Goal: Information Seeking & Learning: Learn about a topic

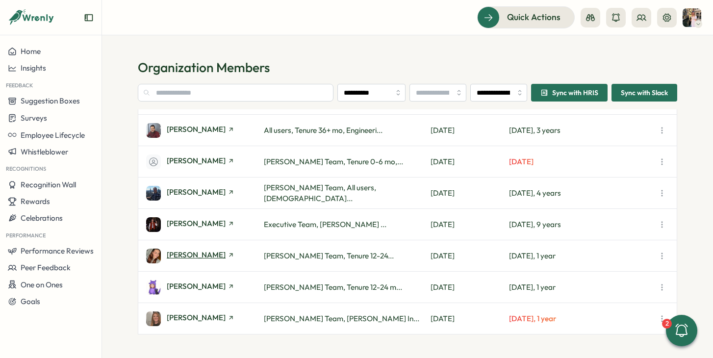
scroll to position [250, 0]
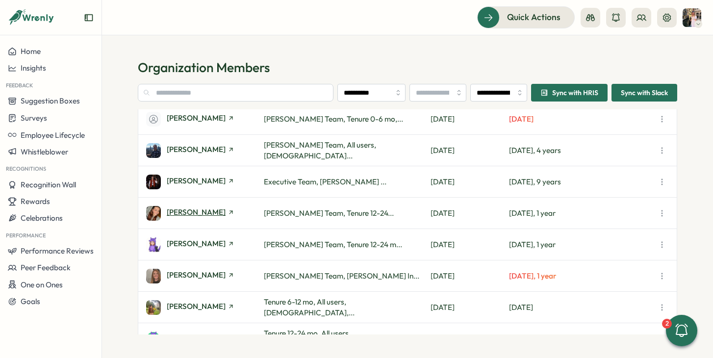
click at [186, 210] on span "[PERSON_NAME]" at bounding box center [196, 212] width 59 height 7
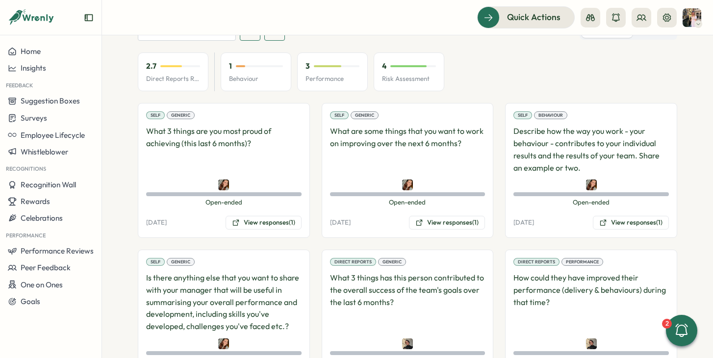
scroll to position [517, 0]
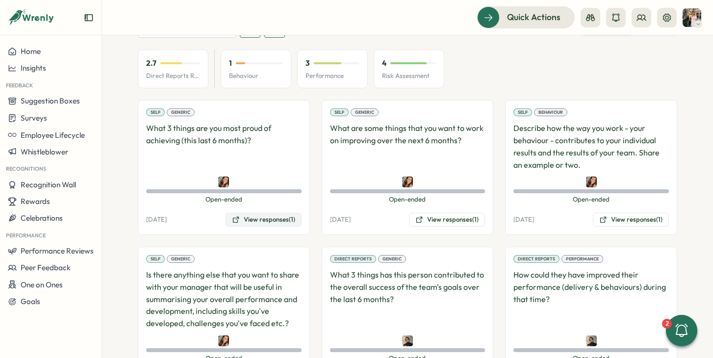
click at [267, 213] on button "View responses (1)" at bounding box center [264, 220] width 76 height 14
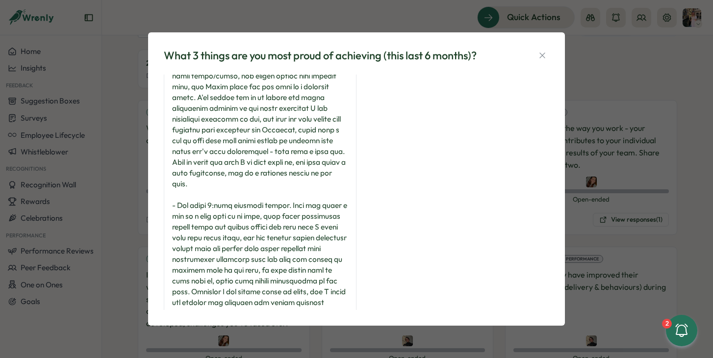
scroll to position [251, 0]
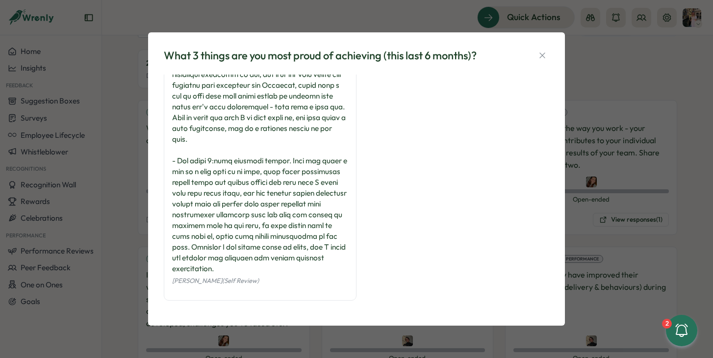
click at [610, 109] on div "What 3 things are you most proud of achieving (this last 6 months)? [PERSON_NAM…" at bounding box center [356, 179] width 713 height 358
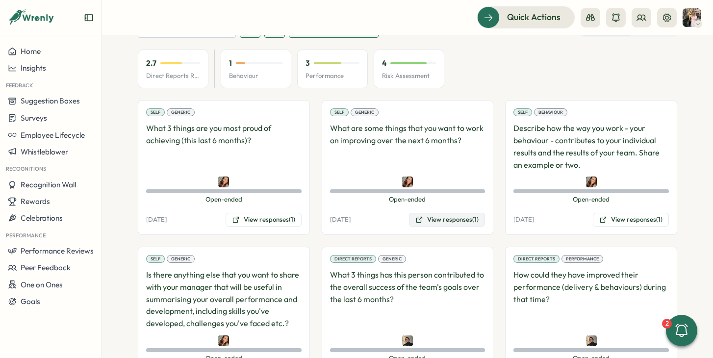
click at [460, 213] on button "View responses (1)" at bounding box center [447, 220] width 76 height 14
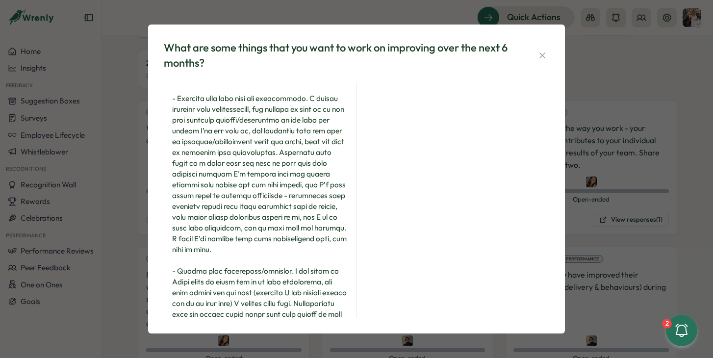
scroll to position [564, 0]
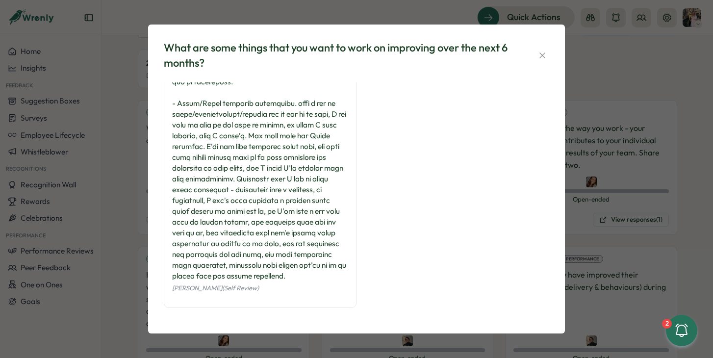
click at [628, 157] on div "What are some things that you want to work on improving over the next 6 months?…" at bounding box center [356, 179] width 713 height 358
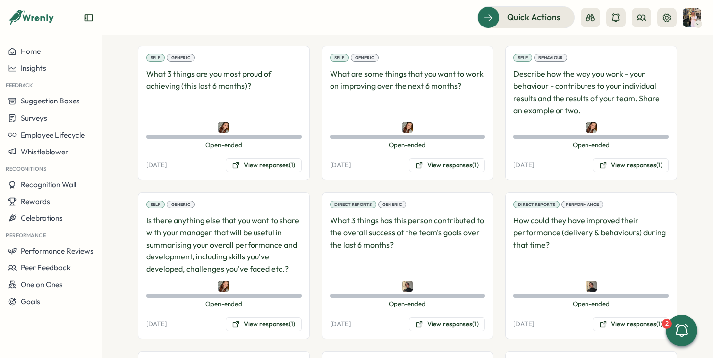
scroll to position [578, 0]
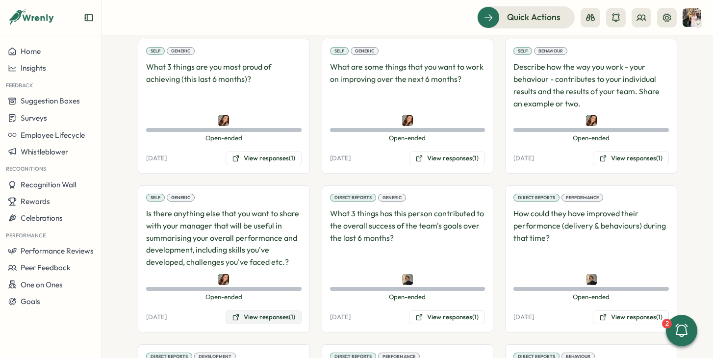
click at [259, 311] on button "View responses (1)" at bounding box center [264, 318] width 76 height 14
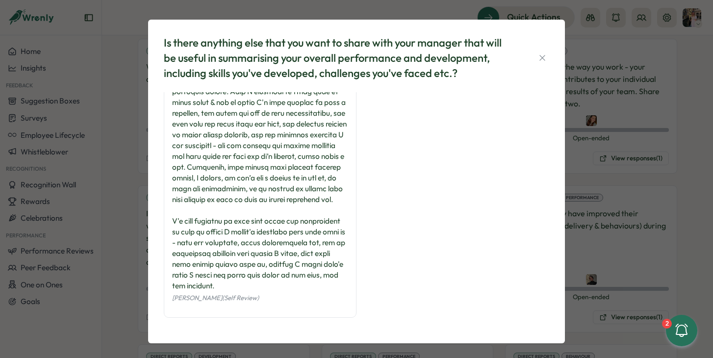
scroll to position [553, 0]
click at [669, 100] on div "Is there anything else that you want to share with your manager that will be us…" at bounding box center [356, 179] width 713 height 358
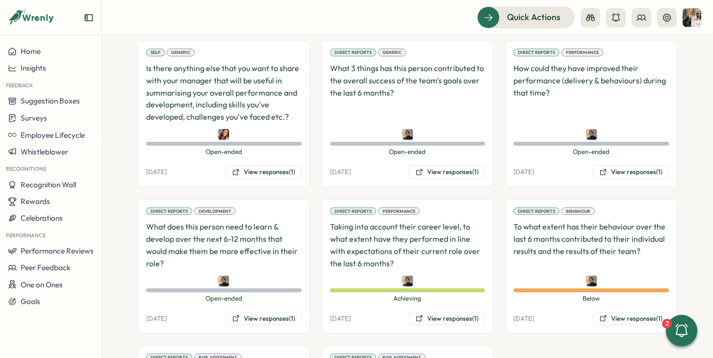
scroll to position [725, 0]
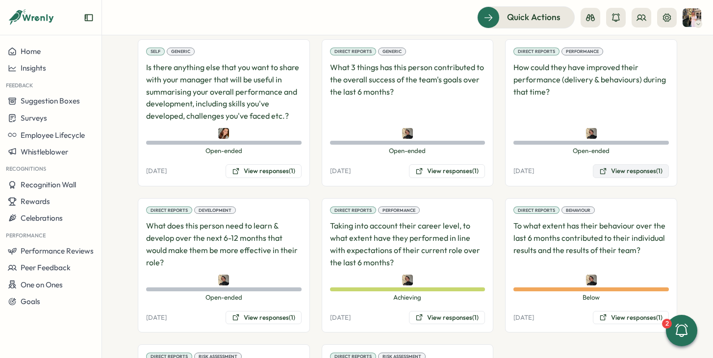
click at [617, 164] on button "View responses (1)" at bounding box center [631, 171] width 76 height 14
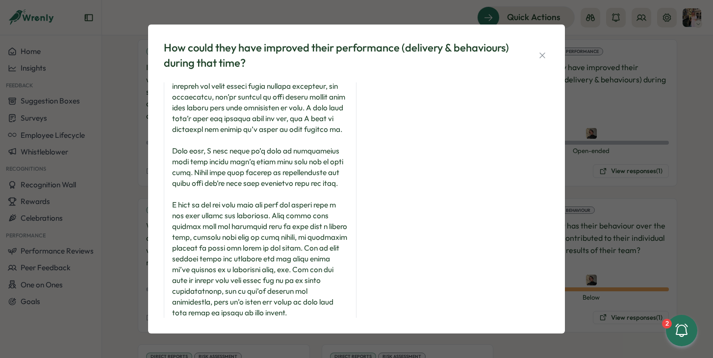
scroll to position [35, 0]
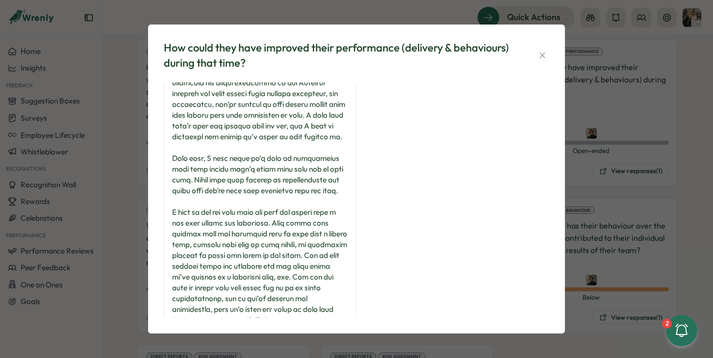
click at [642, 167] on div "How could they have improved their performance (delivery & behaviours) during t…" at bounding box center [356, 179] width 713 height 358
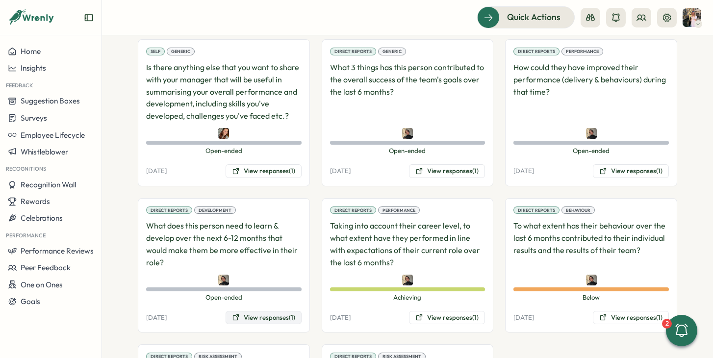
click at [257, 311] on button "View responses (1)" at bounding box center [264, 318] width 76 height 14
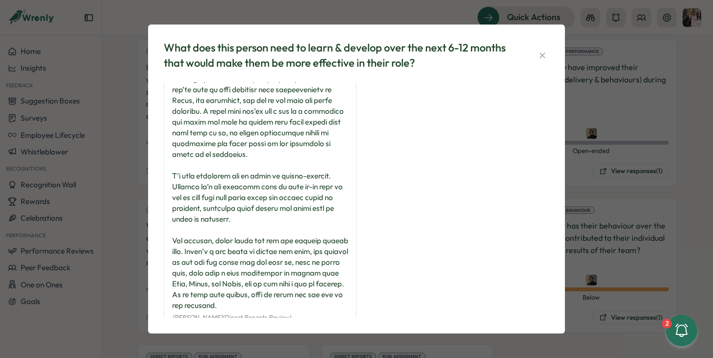
scroll to position [176, 0]
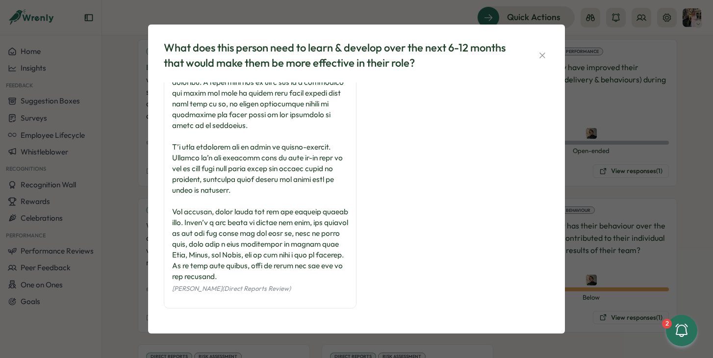
click at [587, 200] on div "What does this person need to learn & develop over the next 6-12 months that wo…" at bounding box center [356, 179] width 713 height 358
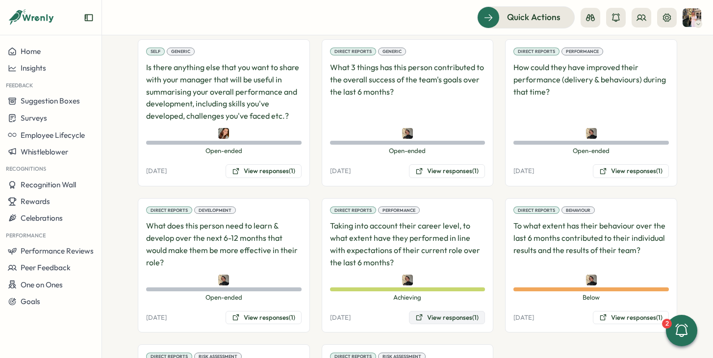
click at [437, 311] on button "View responses (1)" at bounding box center [447, 318] width 76 height 14
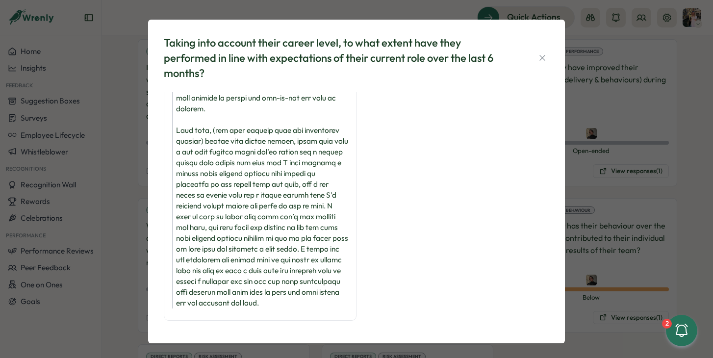
scroll to position [93, 0]
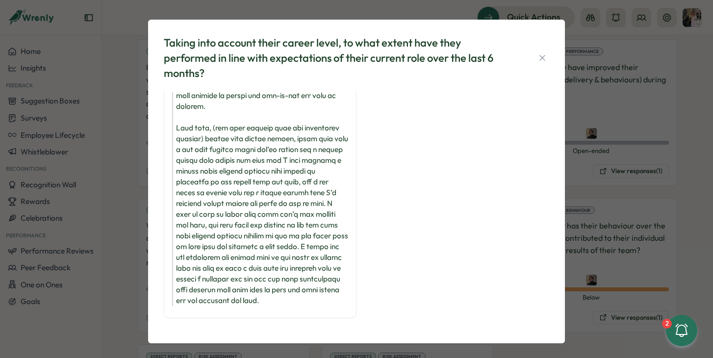
click at [594, 185] on div "Taking into account their career level, to what extent have they performed in l…" at bounding box center [356, 179] width 713 height 358
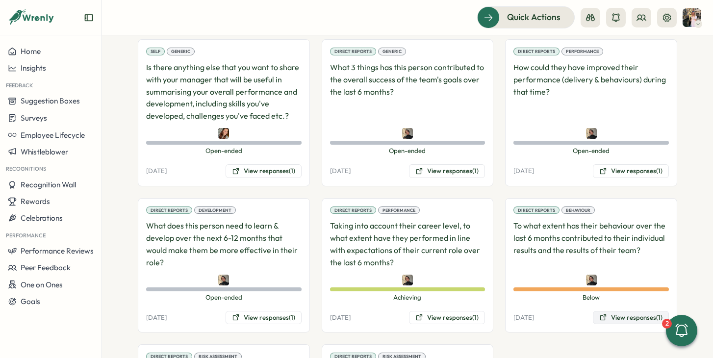
click at [612, 311] on button "View responses (1)" at bounding box center [631, 318] width 76 height 14
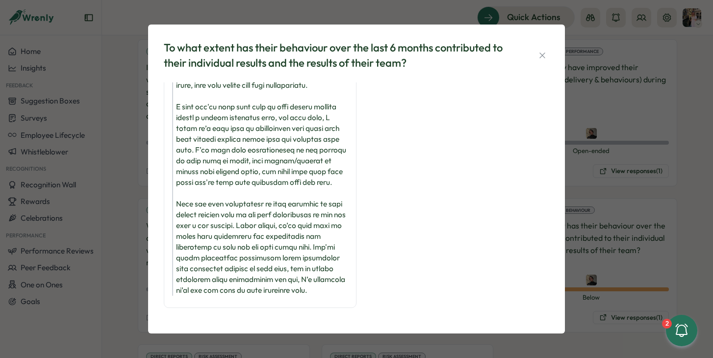
click at [601, 174] on div "To what extent has their behaviour over the last 6 months contributed to their …" at bounding box center [356, 179] width 713 height 358
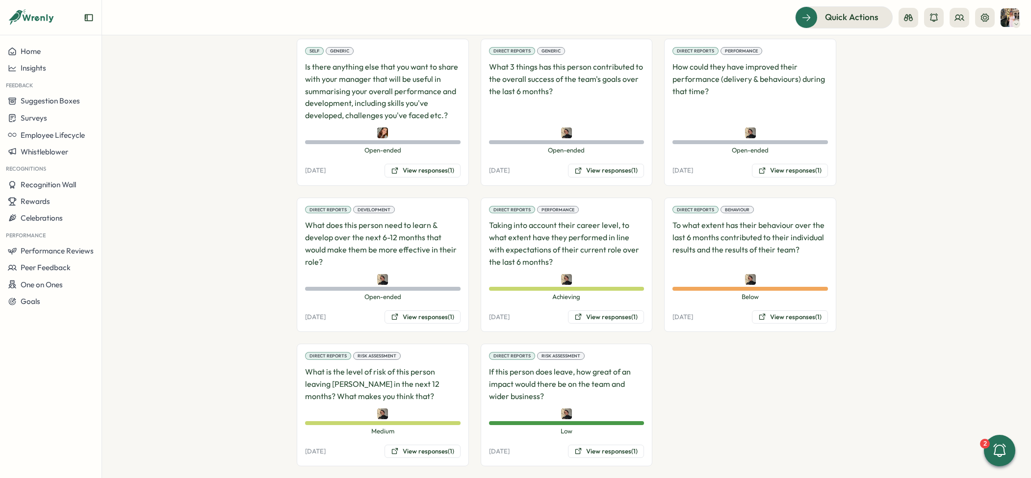
scroll to position [725, 0]
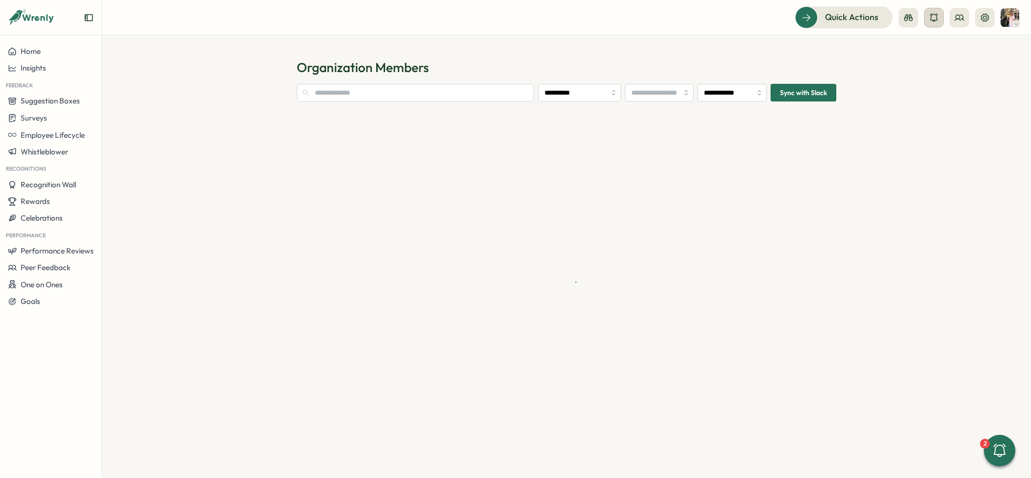
type input "**********"
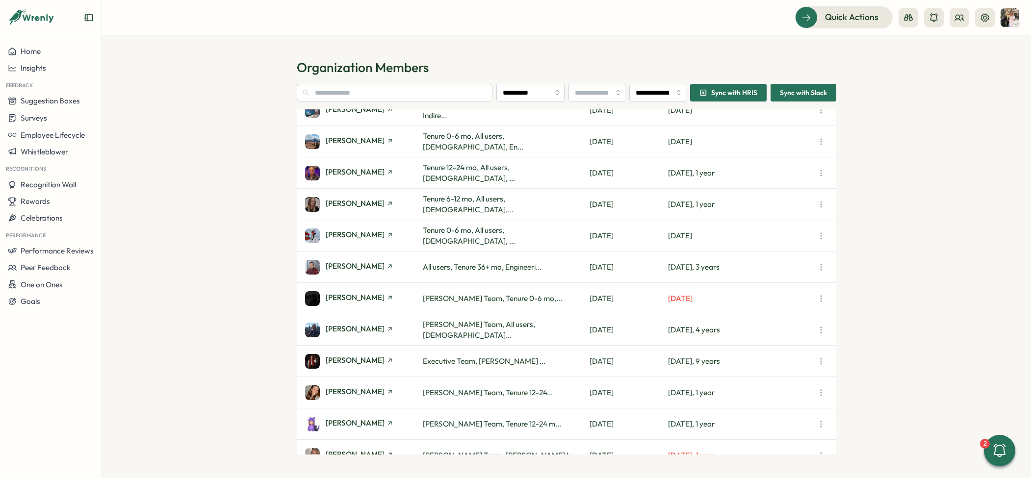
scroll to position [71, 0]
click at [355, 388] on span "[PERSON_NAME]" at bounding box center [355, 391] width 59 height 7
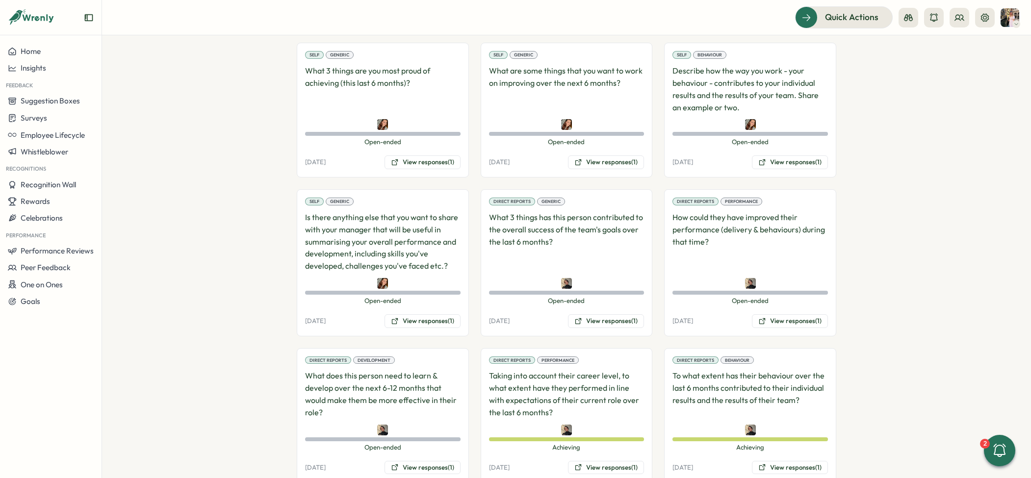
scroll to position [726, 0]
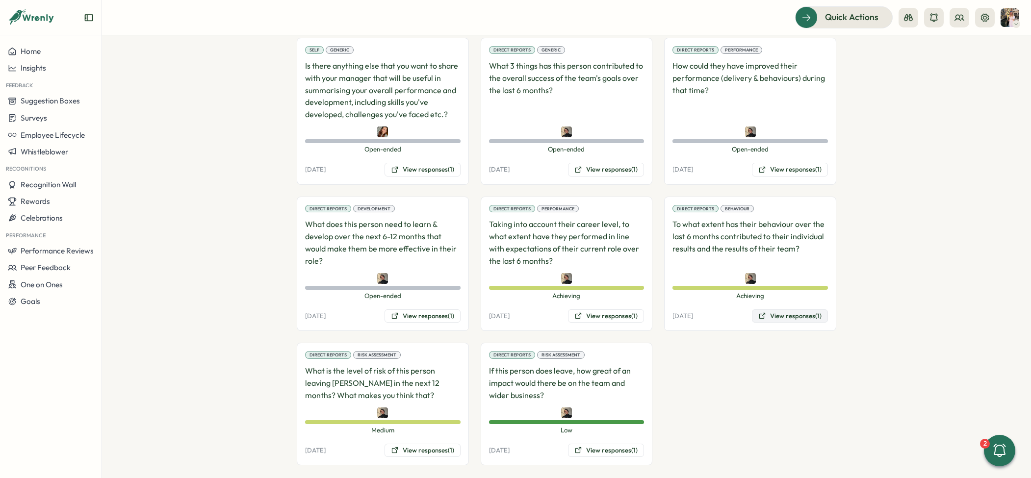
click at [806, 310] on button "View responses (1)" at bounding box center [790, 317] width 76 height 14
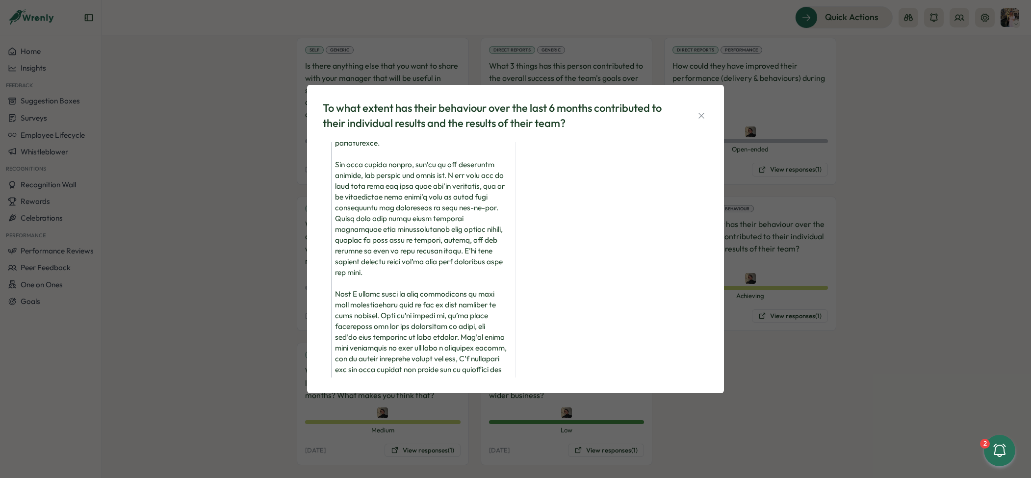
scroll to position [126, 0]
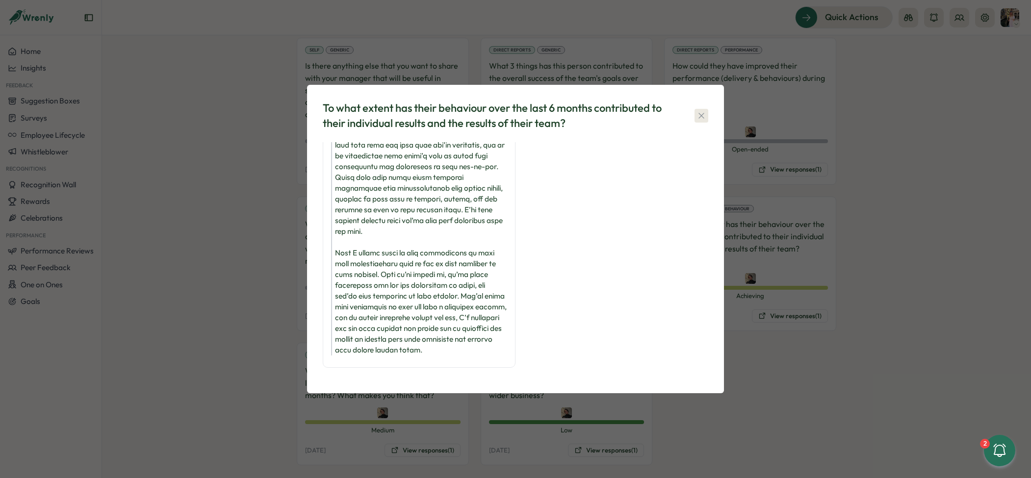
click at [706, 112] on icon "button" at bounding box center [702, 116] width 10 height 10
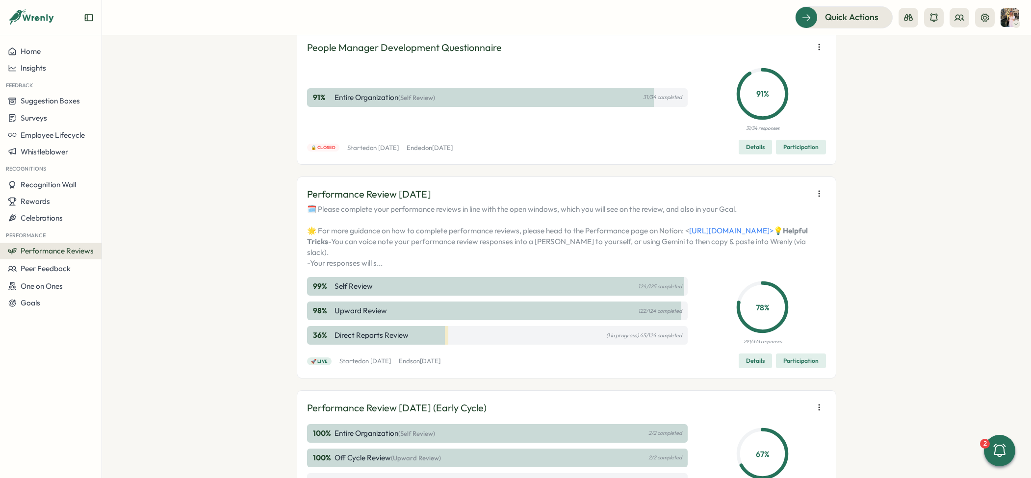
scroll to position [63, 0]
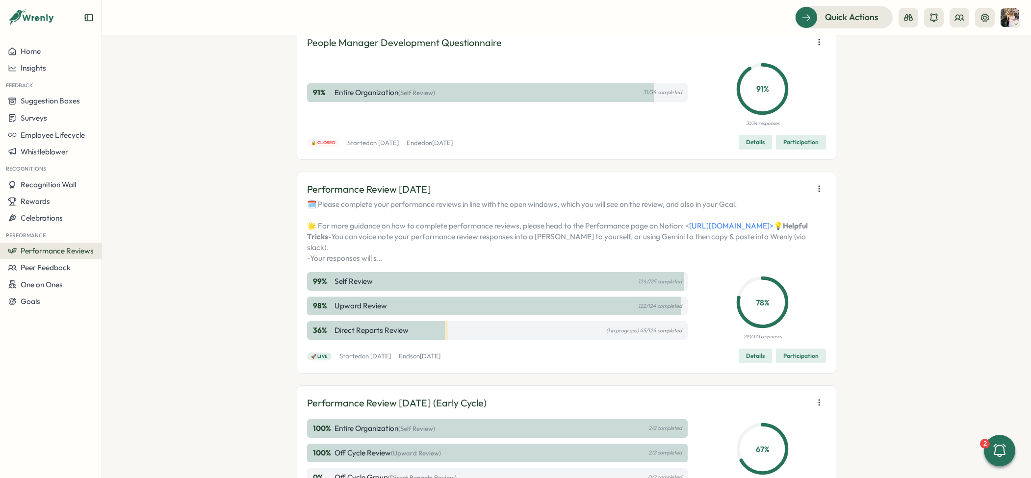
click at [788, 363] on span "Participation" at bounding box center [801, 356] width 35 height 14
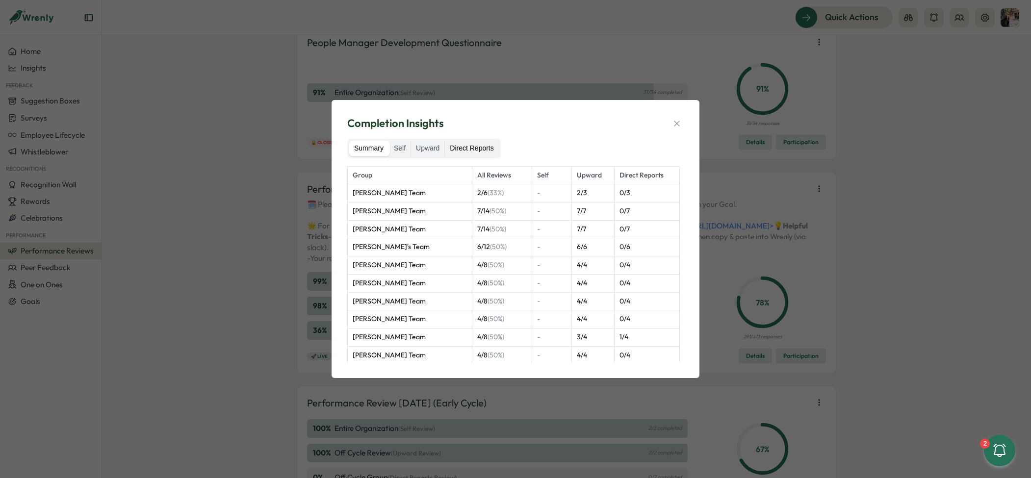
click at [477, 145] on label "Direct Reports" at bounding box center [471, 149] width 53 height 16
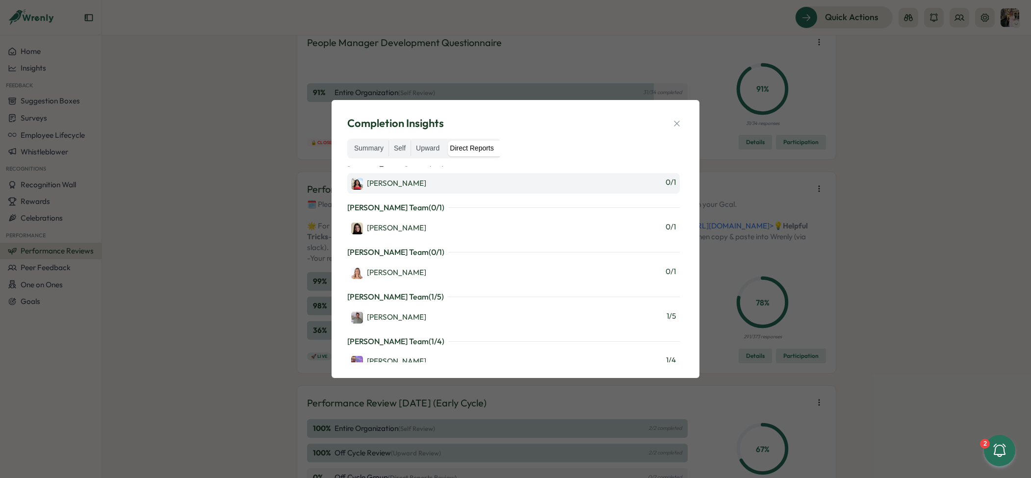
scroll to position [943, 0]
click at [679, 117] on button "button" at bounding box center [677, 124] width 14 height 14
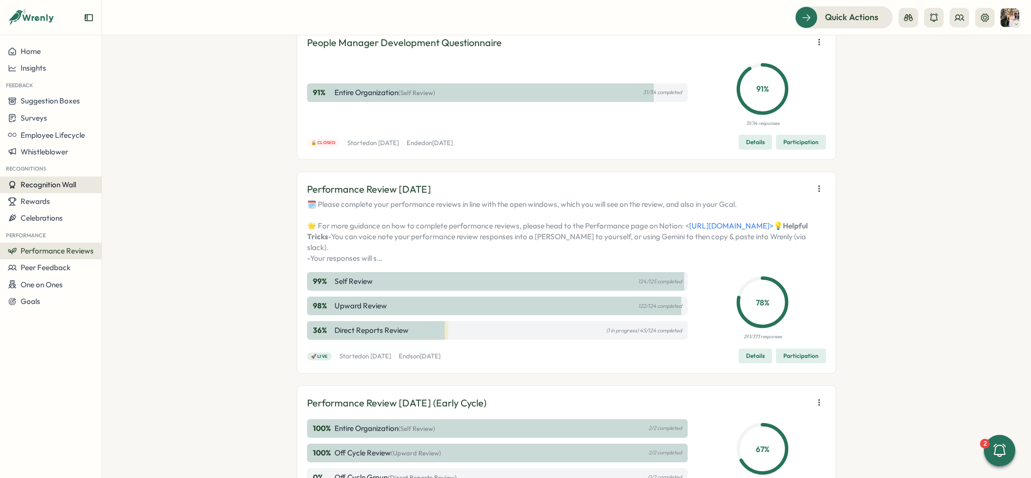
scroll to position [63, 0]
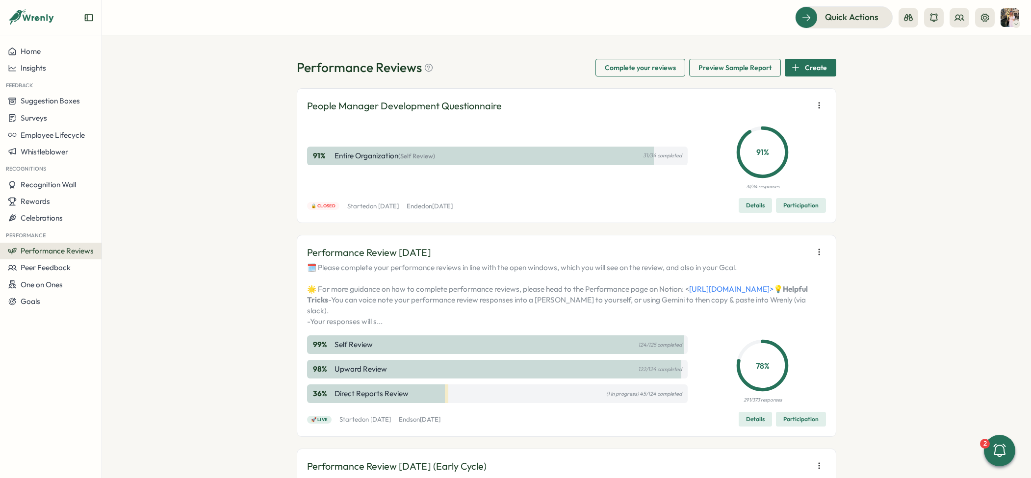
click at [795, 426] on span "Participation" at bounding box center [801, 420] width 35 height 14
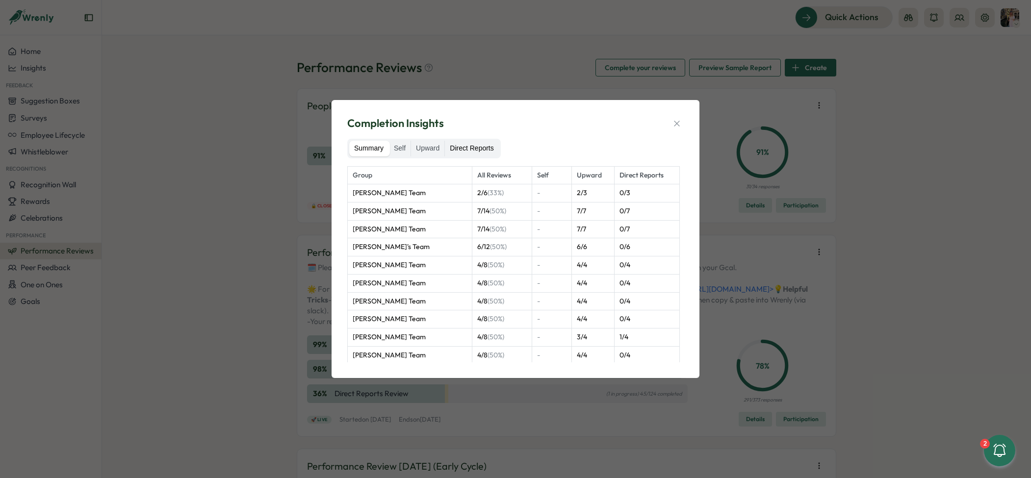
click at [483, 152] on label "Direct Reports" at bounding box center [471, 149] width 53 height 16
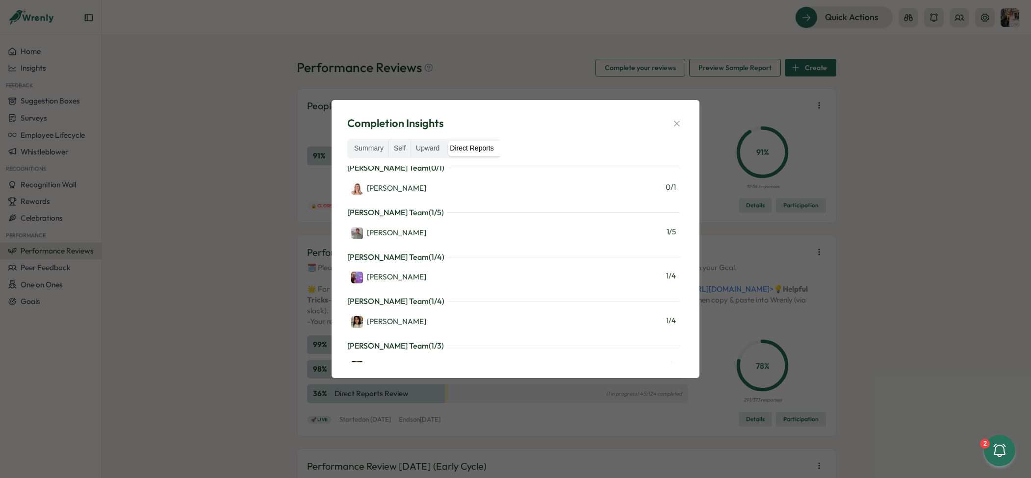
scroll to position [984, 0]
click at [683, 128] on button "button" at bounding box center [677, 124] width 14 height 14
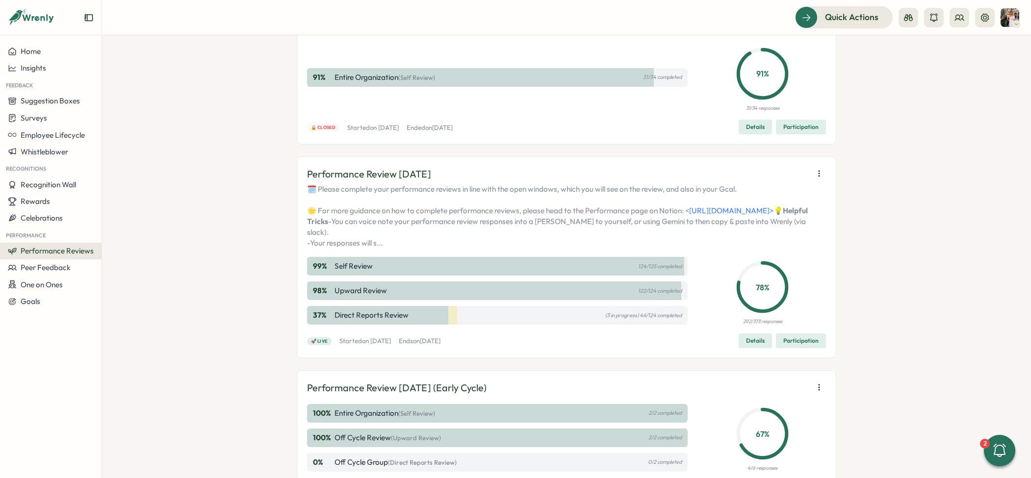
scroll to position [80, 0]
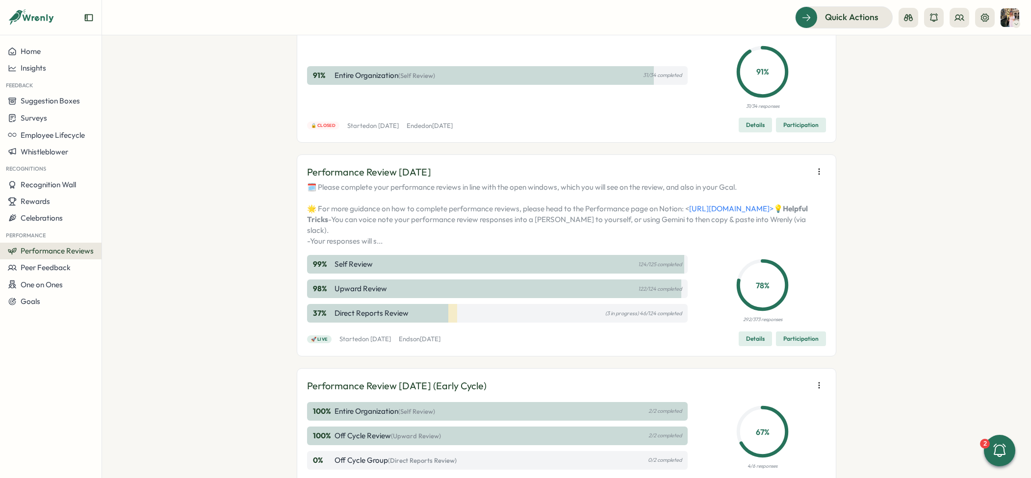
click at [793, 346] on span "Participation" at bounding box center [801, 339] width 35 height 14
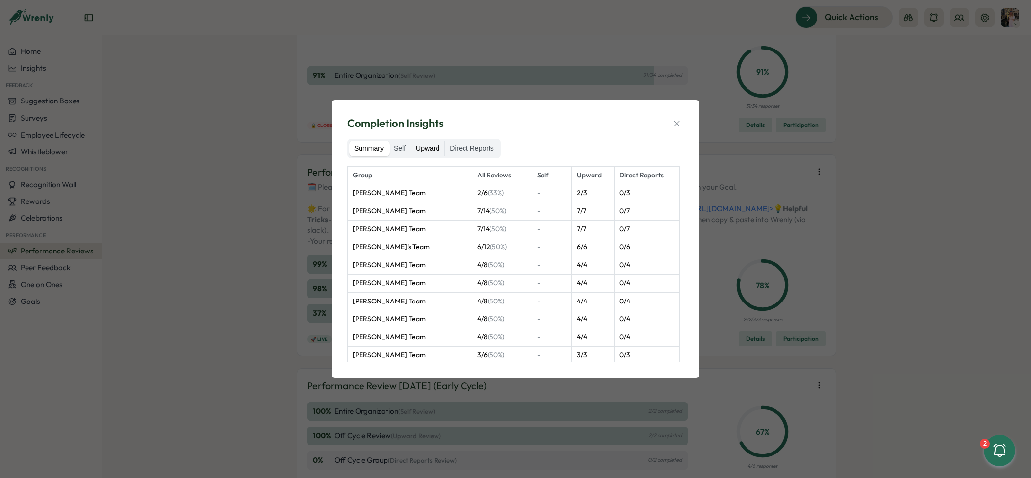
click at [429, 148] on label "Upward" at bounding box center [427, 149] width 33 height 16
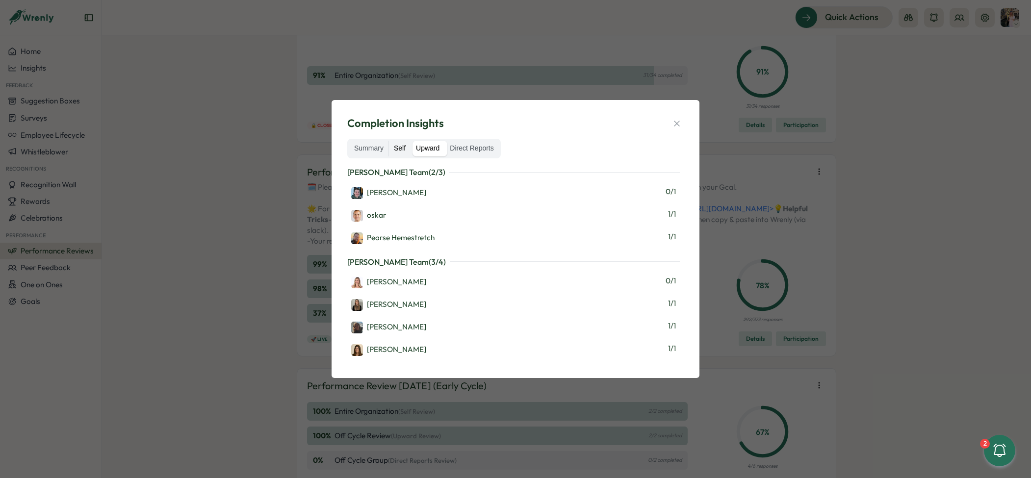
click at [397, 149] on label "Self" at bounding box center [400, 149] width 22 height 16
click at [681, 127] on icon "button" at bounding box center [677, 124] width 10 height 10
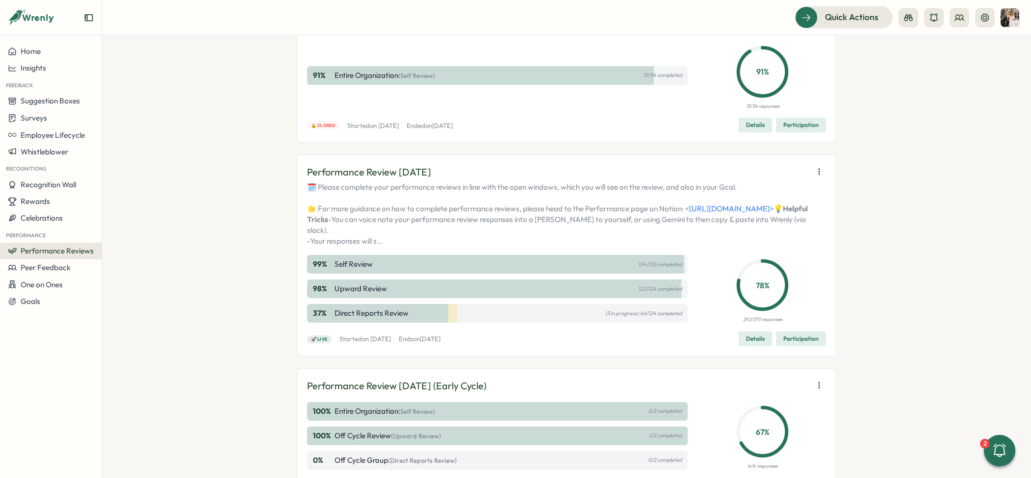
click at [787, 356] on div "Performance Review July 2025 🗓️ Please complete your performance reviews in lin…" at bounding box center [567, 256] width 540 height 202
click at [788, 346] on span "Participation" at bounding box center [801, 339] width 35 height 14
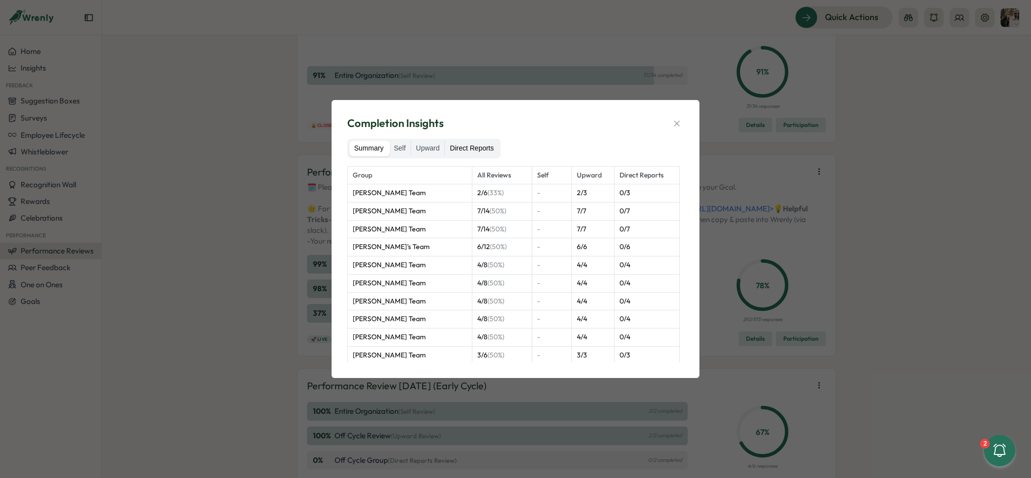
click at [476, 143] on label "Direct Reports" at bounding box center [471, 149] width 53 height 16
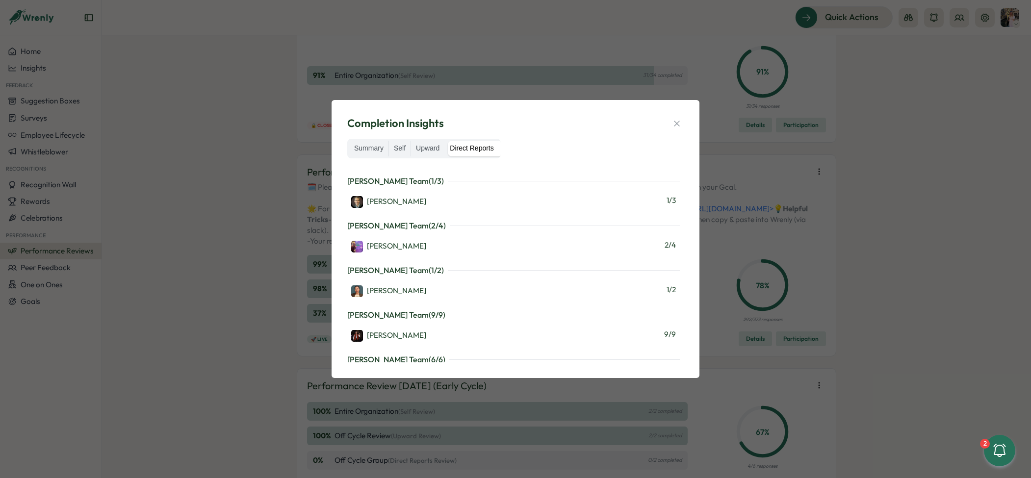
scroll to position [1150, 0]
click at [719, 230] on div "Completion Insights Summary Self Upward Direct Reports Martyn Fagg's Team ( 0 /…" at bounding box center [515, 239] width 1031 height 478
click at [148, 69] on div "Completion Insights Summary Self Upward Direct Reports Martyn Fagg's Team ( 0 /…" at bounding box center [515, 239] width 1031 height 478
click at [674, 126] on icon "button" at bounding box center [677, 124] width 10 height 10
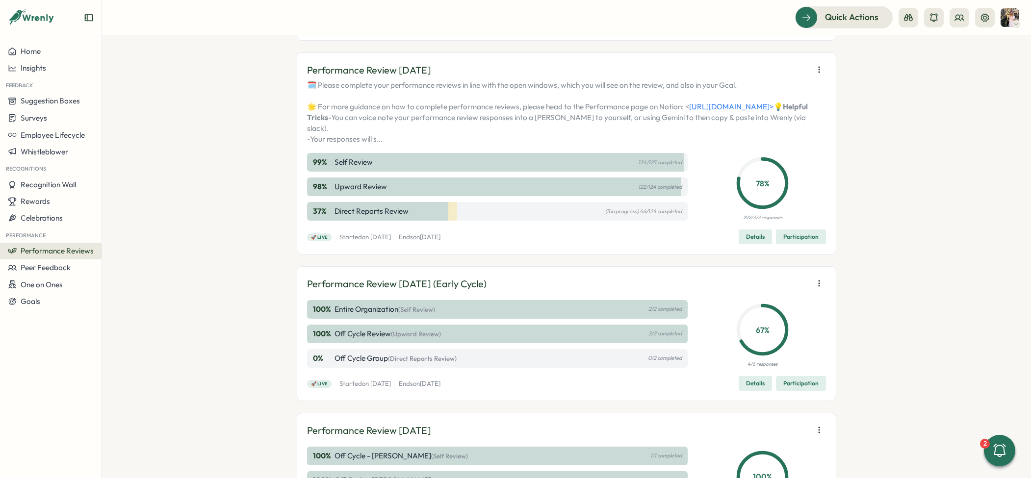
scroll to position [186, 0]
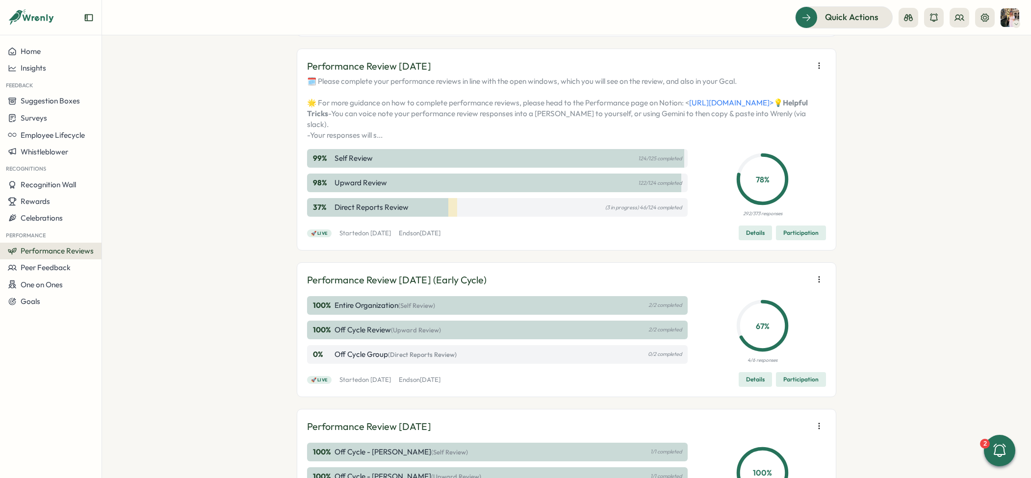
click at [792, 240] on span "Participation" at bounding box center [801, 233] width 35 height 14
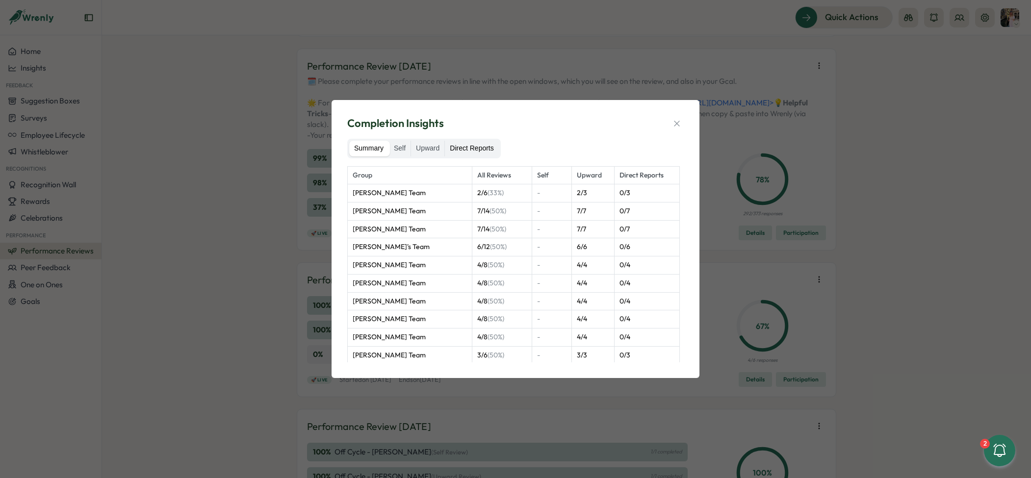
click at [478, 148] on label "Direct Reports" at bounding box center [471, 149] width 53 height 16
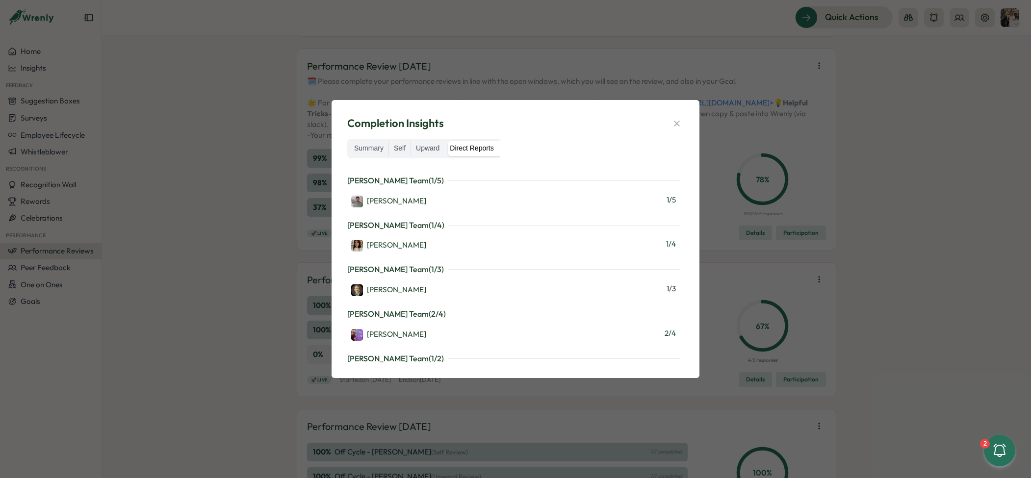
scroll to position [1070, 0]
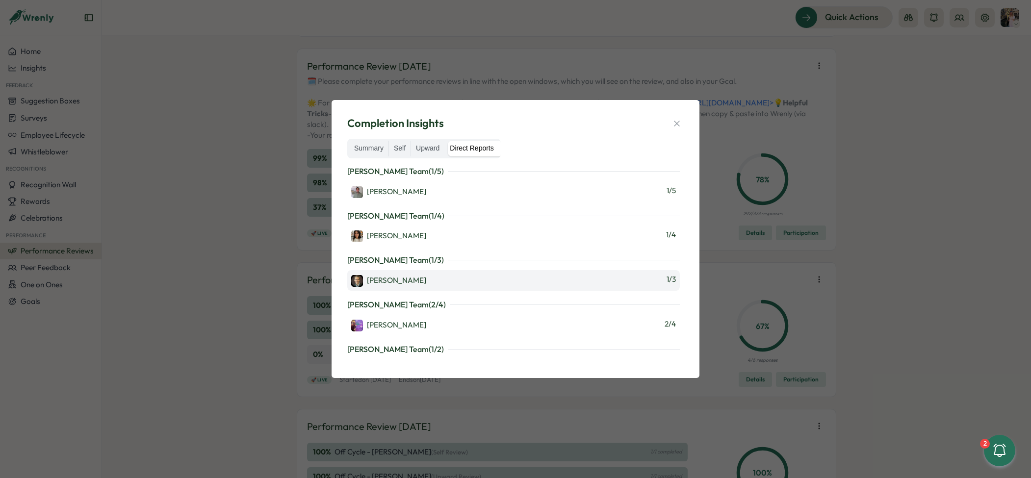
click at [396, 282] on div "[PERSON_NAME]" at bounding box center [388, 281] width 75 height 12
click at [674, 124] on icon "button" at bounding box center [677, 124] width 10 height 10
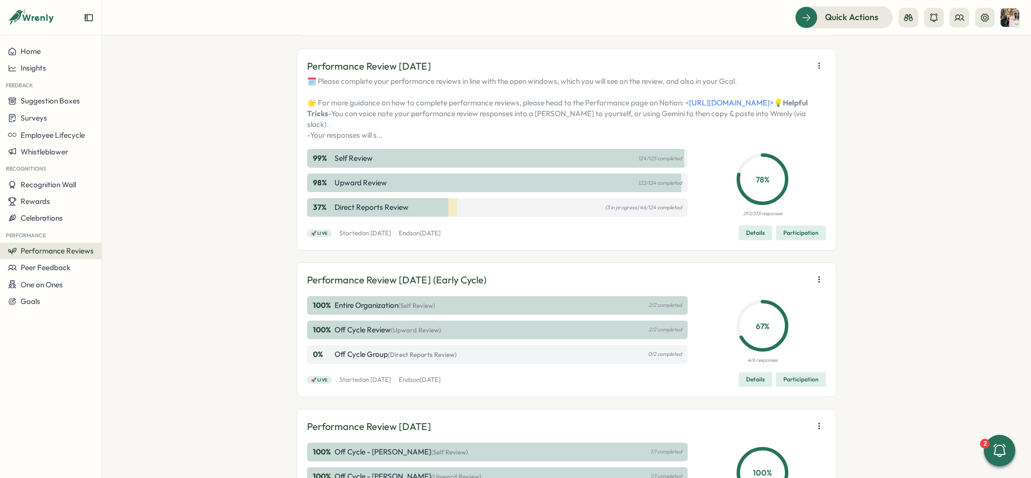
scroll to position [0, 0]
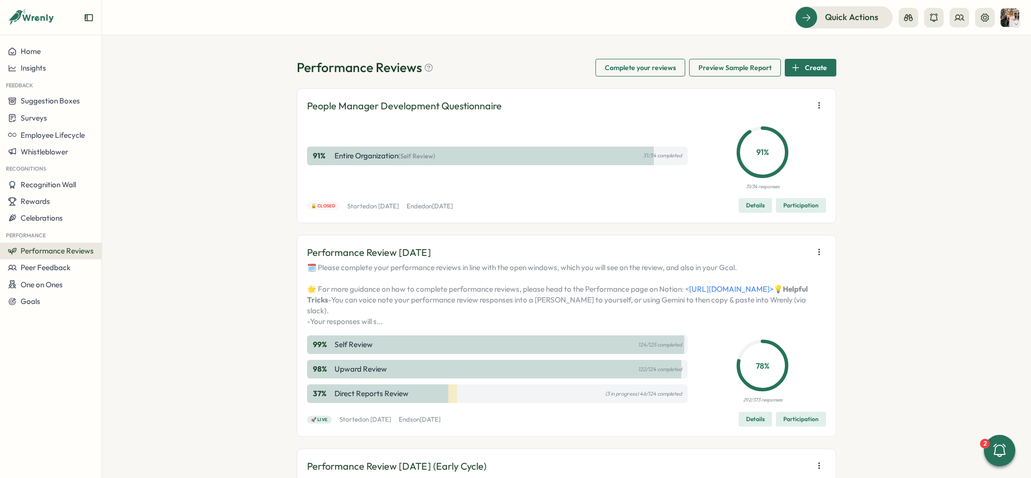
click at [794, 426] on span "Participation" at bounding box center [801, 420] width 35 height 14
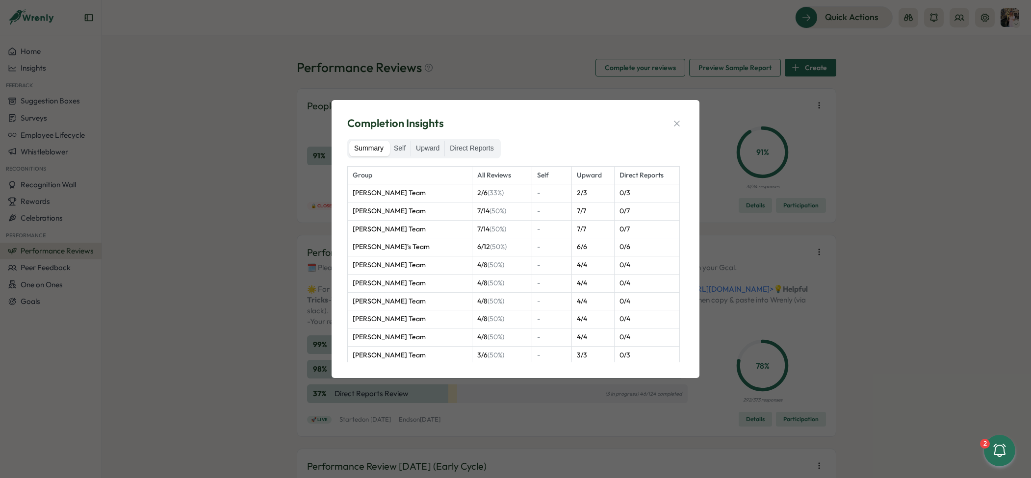
click at [471, 139] on div "Summary Self Upward Direct Reports" at bounding box center [424, 149] width 154 height 20
click at [471, 147] on label "Direct Reports" at bounding box center [471, 149] width 53 height 16
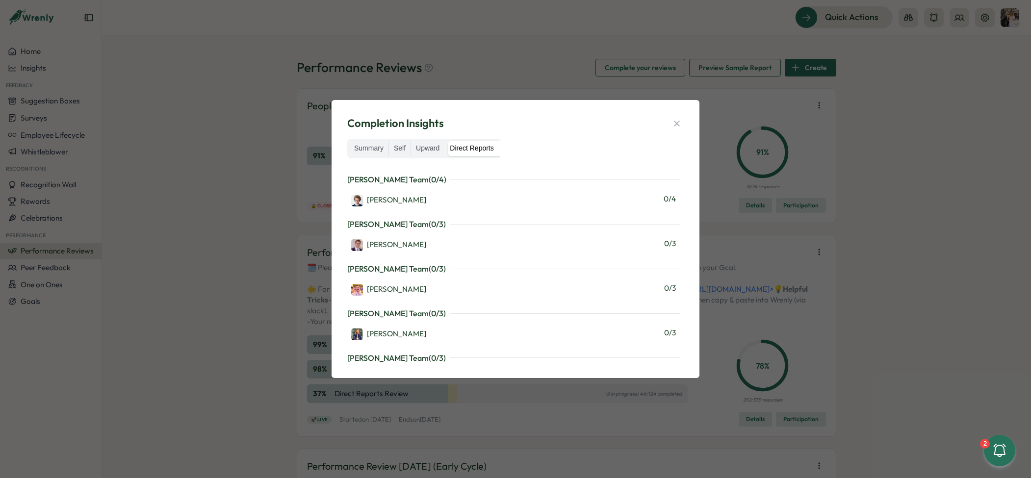
scroll to position [289, 0]
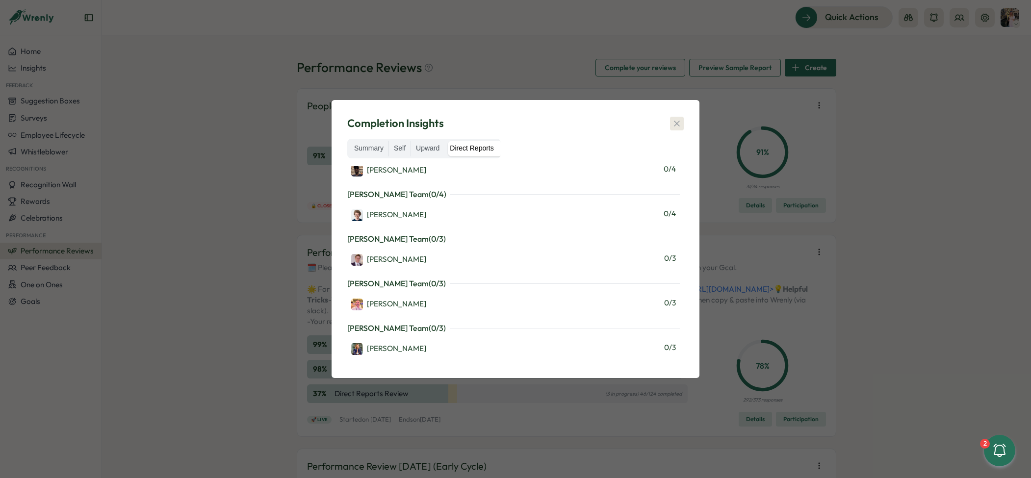
click at [675, 118] on button "button" at bounding box center [677, 124] width 14 height 14
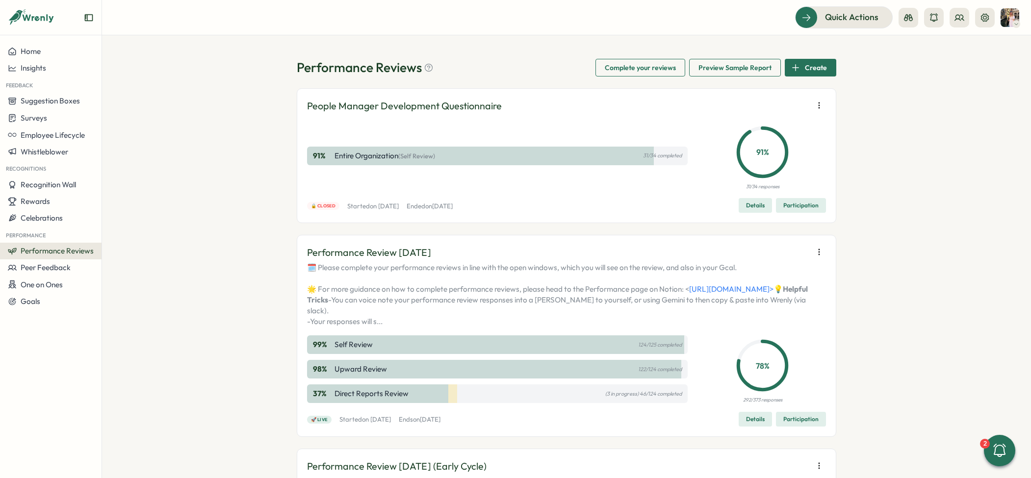
click at [450, 403] on div "37 % Direct Reports Review (3 in progress) 46/124 completed" at bounding box center [497, 394] width 381 height 19
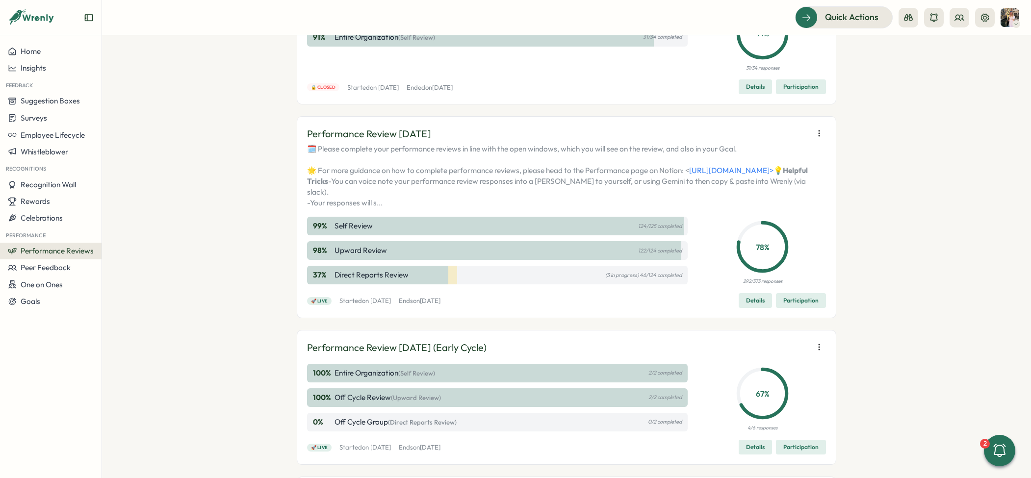
scroll to position [138, 0]
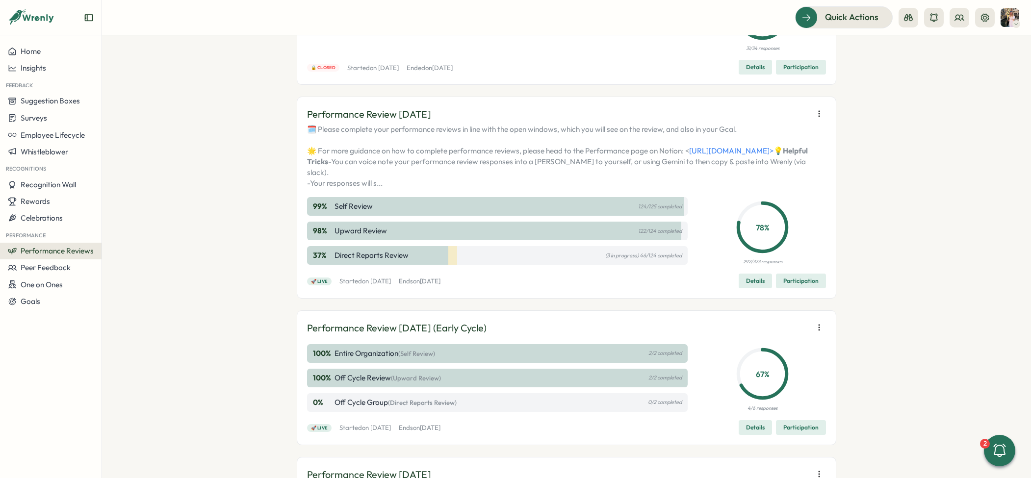
click at [815, 435] on span "Participation" at bounding box center [801, 428] width 35 height 14
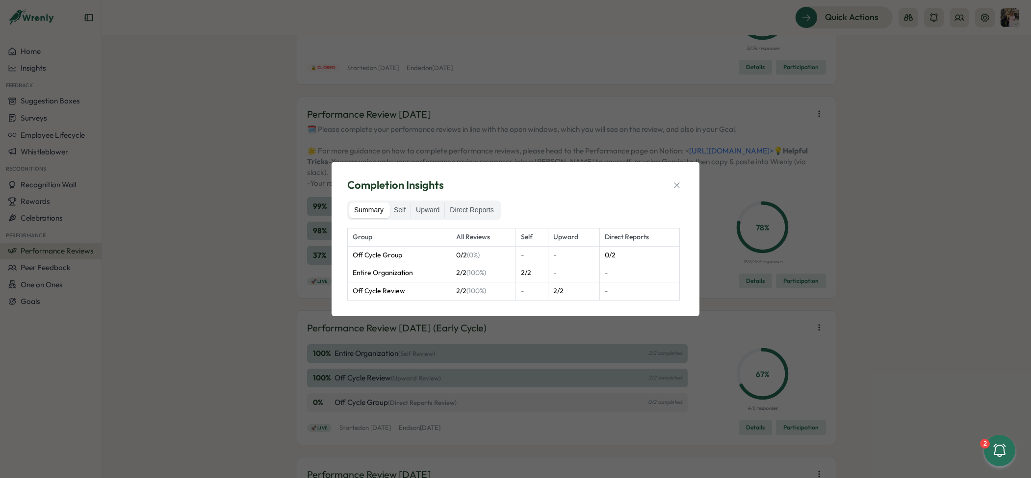
click at [476, 219] on div "Summary Self Upward Direct Reports" at bounding box center [424, 211] width 154 height 20
click at [475, 212] on label "Direct Reports" at bounding box center [471, 211] width 53 height 16
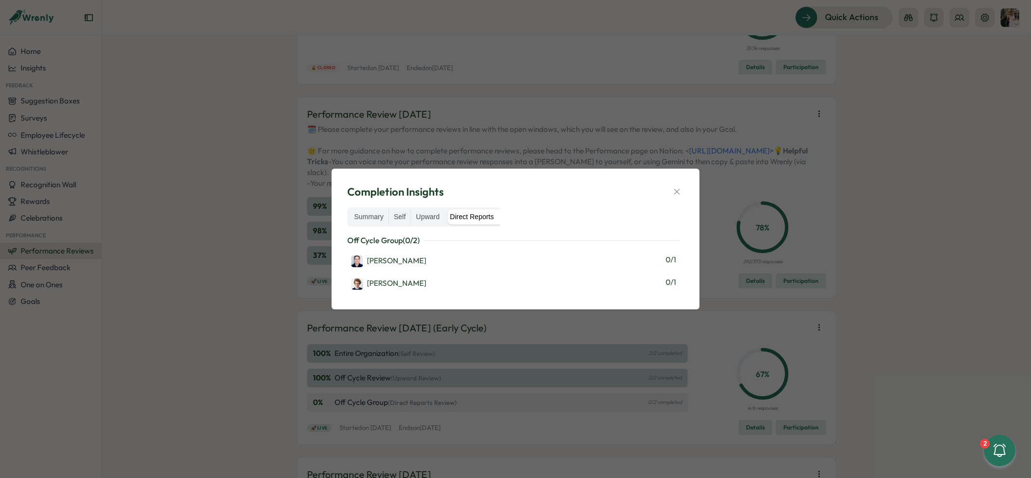
click at [688, 196] on div "Completion Insights Summary Self Upward Direct Reports Off Cycle Group ( 0 / 2 …" at bounding box center [516, 239] width 368 height 141
click at [681, 190] on icon "button" at bounding box center [677, 192] width 10 height 10
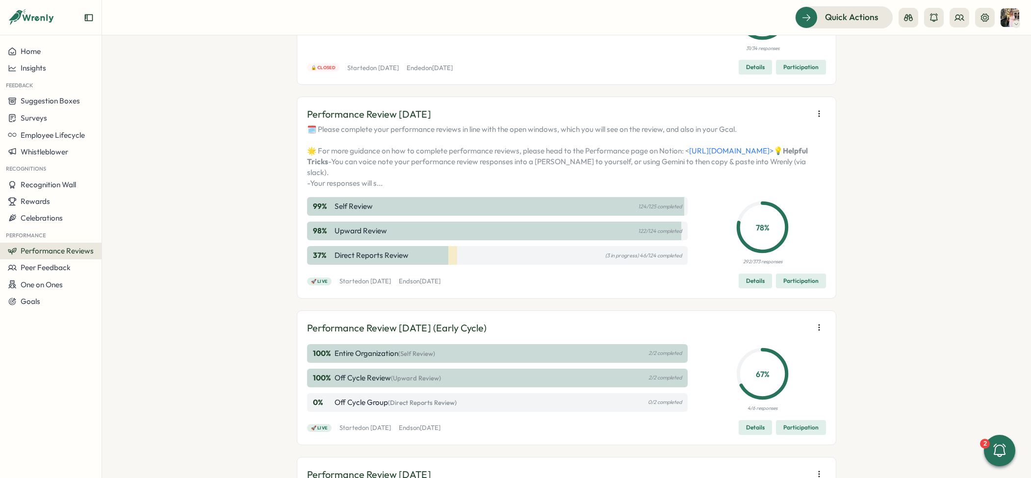
click at [795, 288] on span "Participation" at bounding box center [801, 281] width 35 height 14
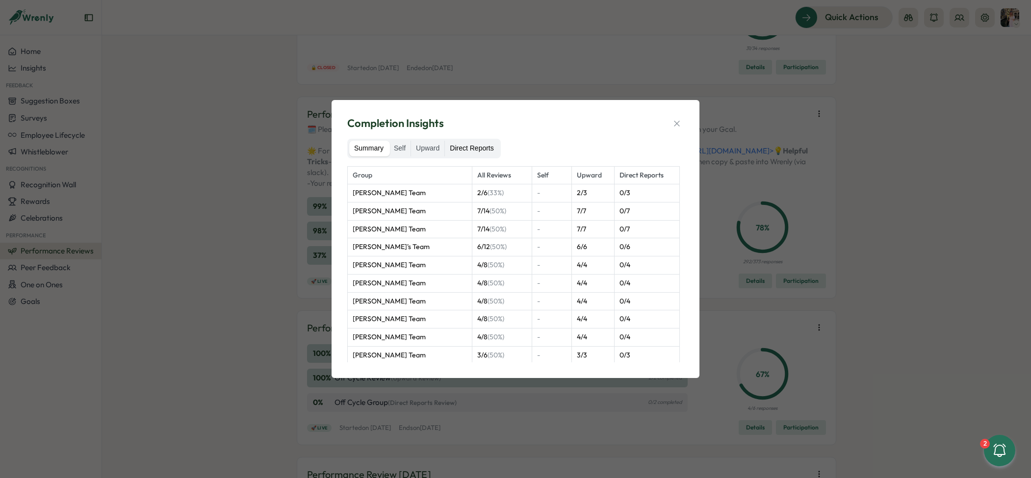
click at [478, 144] on label "Direct Reports" at bounding box center [471, 149] width 53 height 16
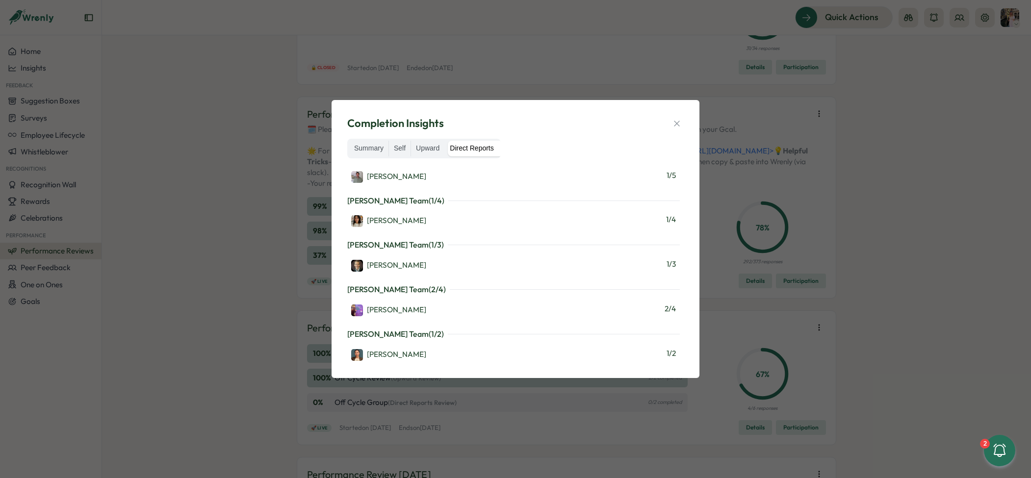
scroll to position [1092, 0]
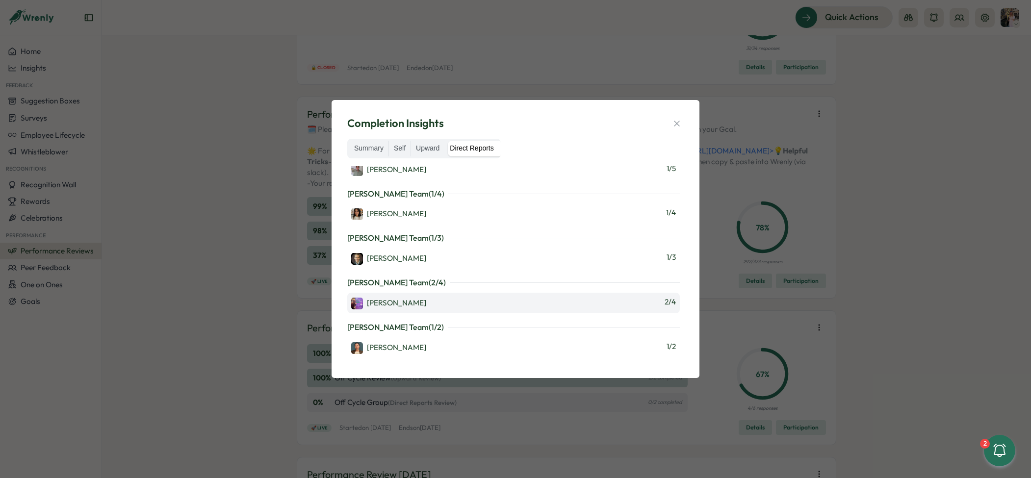
click at [405, 299] on div "[PERSON_NAME]" at bounding box center [388, 304] width 75 height 12
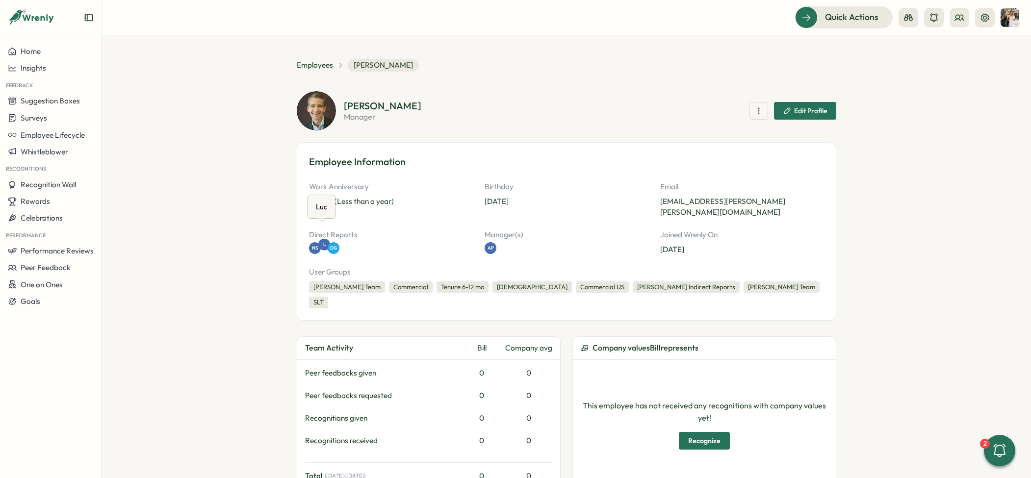
click at [323, 241] on span "L" at bounding box center [324, 244] width 2 height 7
click at [315, 68] on span "Employees" at bounding box center [315, 65] width 36 height 11
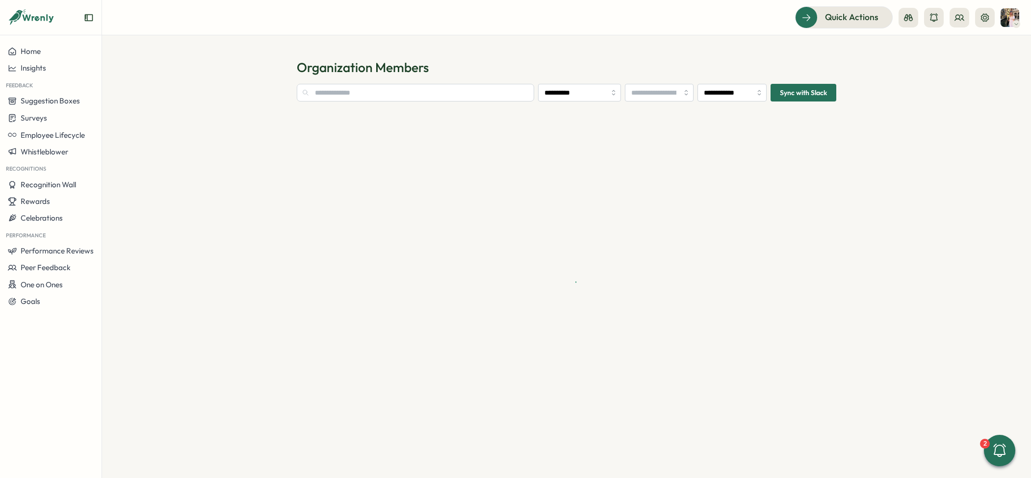
type input "**********"
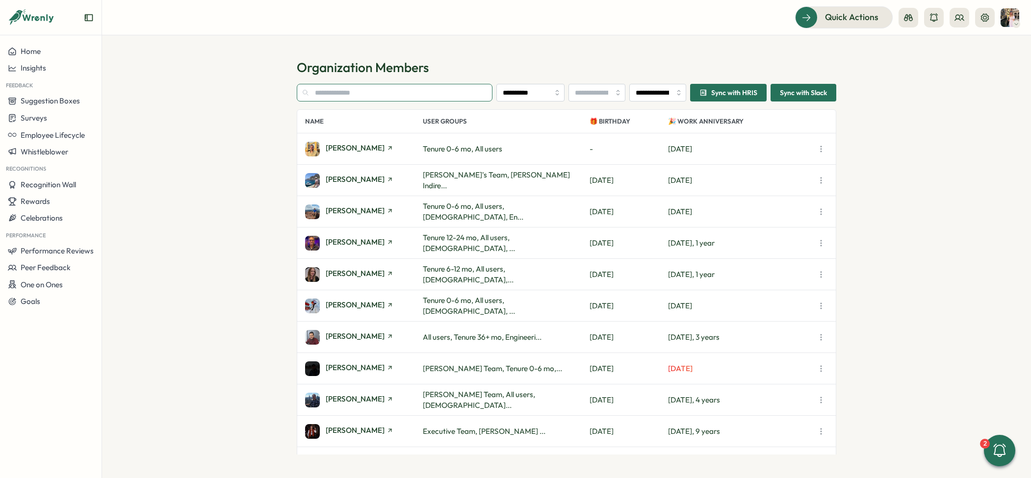
click at [346, 89] on input "text" at bounding box center [395, 93] width 196 height 18
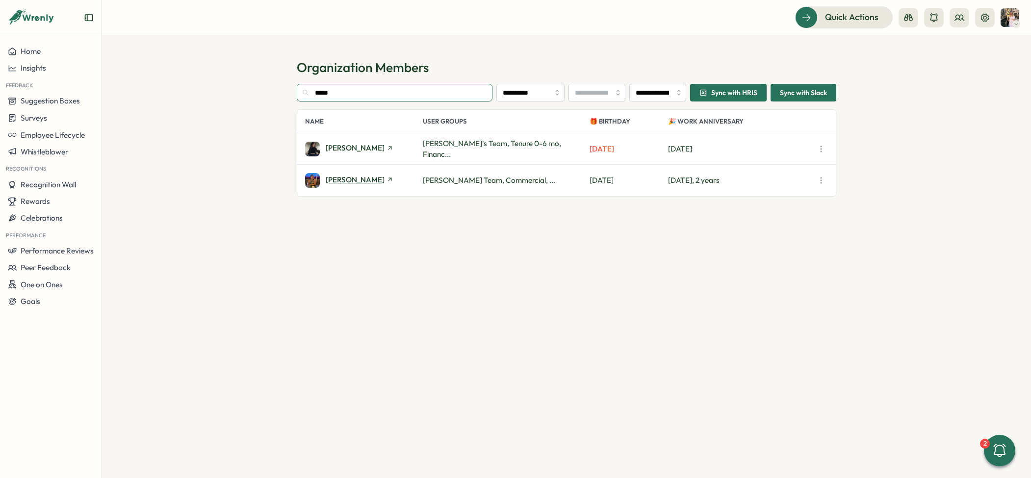
type input "*****"
click at [355, 183] on span "[PERSON_NAME]" at bounding box center [355, 179] width 59 height 7
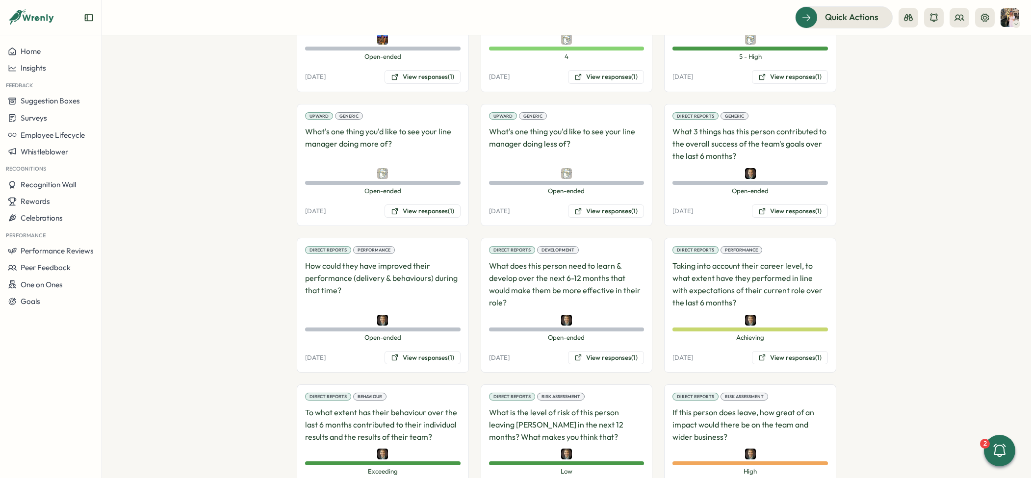
scroll to position [861, 0]
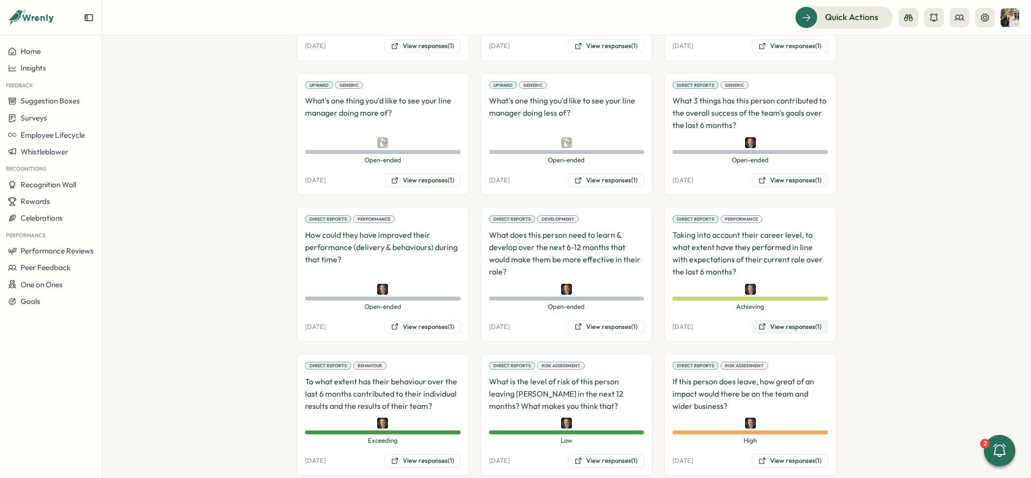
click at [775, 320] on button "View responses (1)" at bounding box center [790, 327] width 76 height 14
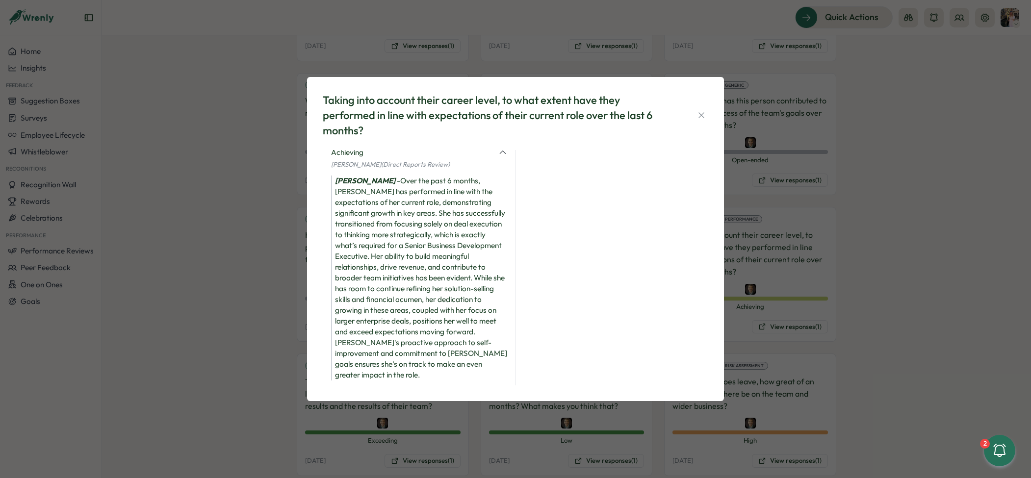
scroll to position [18, 0]
click at [286, 247] on div "Taking into account their career level, to what extent have they performed in l…" at bounding box center [515, 239] width 1031 height 478
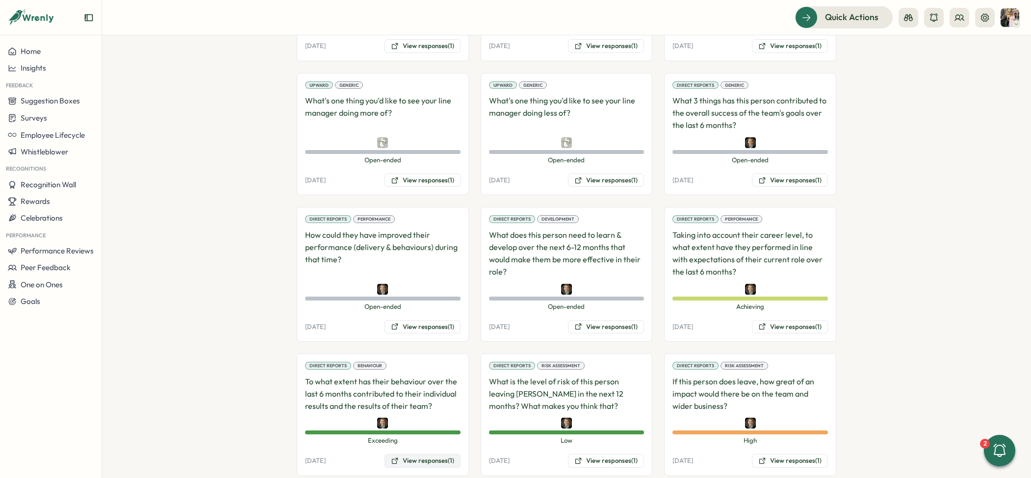
click at [408, 454] on button "View responses (1)" at bounding box center [423, 461] width 76 height 14
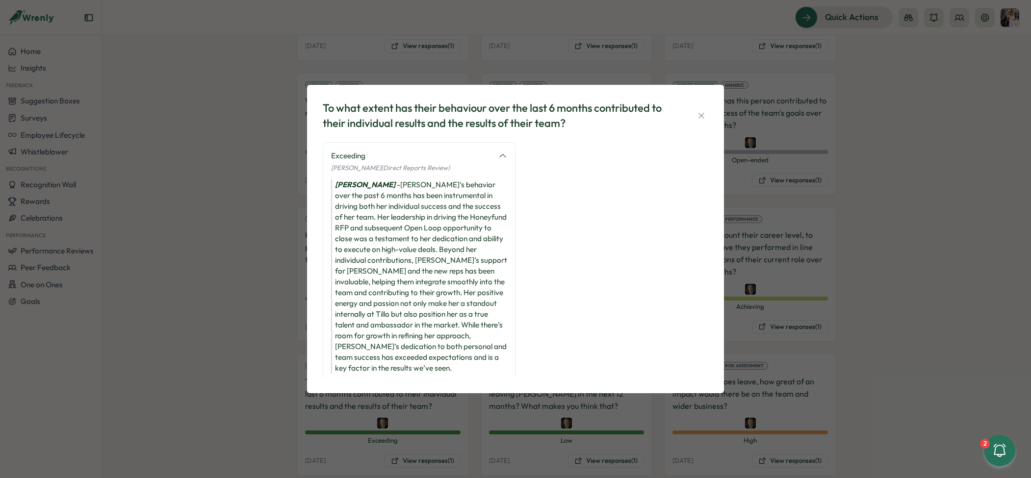
scroll to position [7, 0]
click at [278, 273] on div "To what extent has their behaviour over the last 6 months contributed to their …" at bounding box center [515, 239] width 1031 height 478
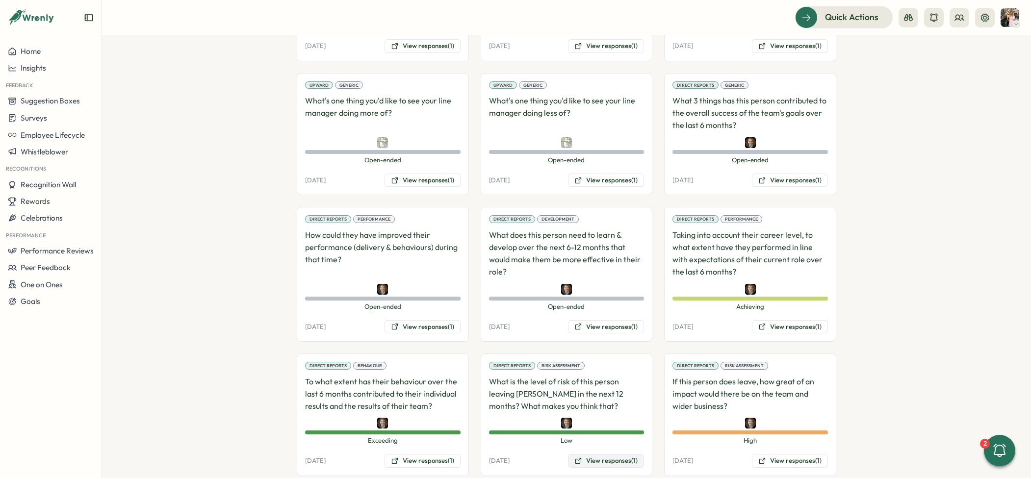
click at [592, 454] on button "View responses (1)" at bounding box center [606, 461] width 76 height 14
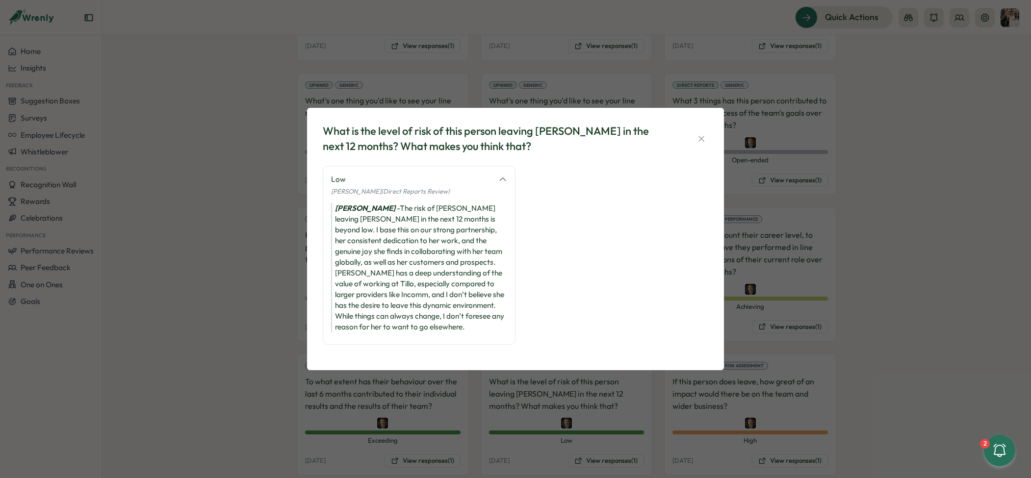
click at [763, 322] on div "What is the level of risk of this person leaving Tillo in the next 12 months? W…" at bounding box center [515, 239] width 1031 height 478
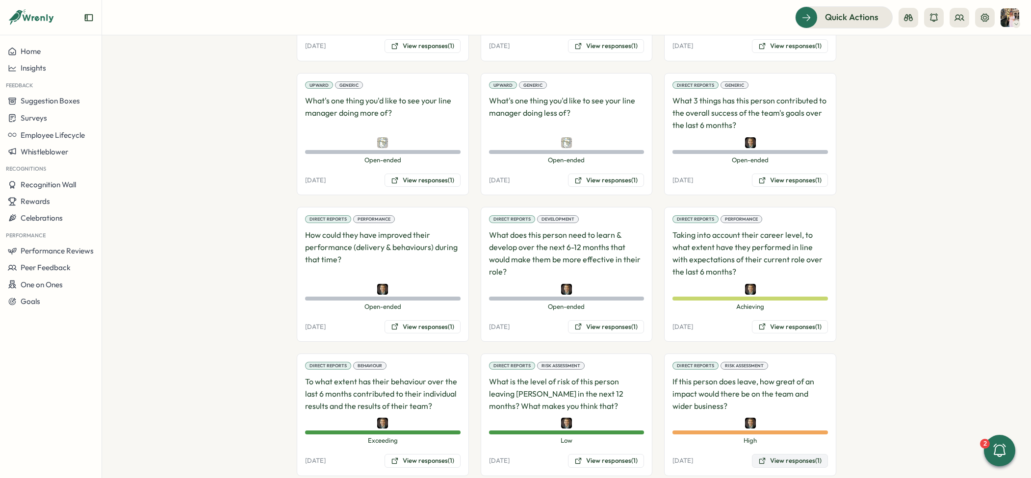
click at [775, 454] on button "View responses (1)" at bounding box center [790, 461] width 76 height 14
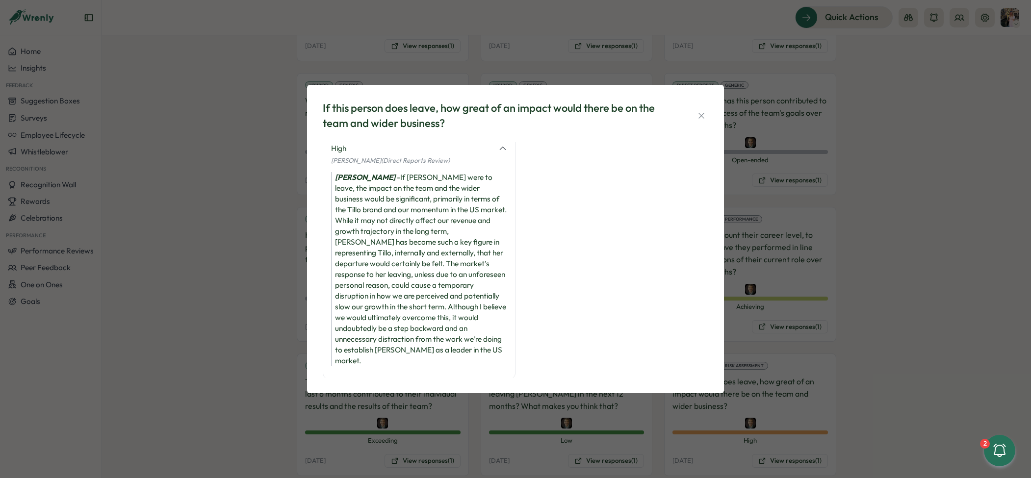
click at [855, 306] on div "If this person does leave, how great of an impact would there be on the team an…" at bounding box center [515, 239] width 1031 height 478
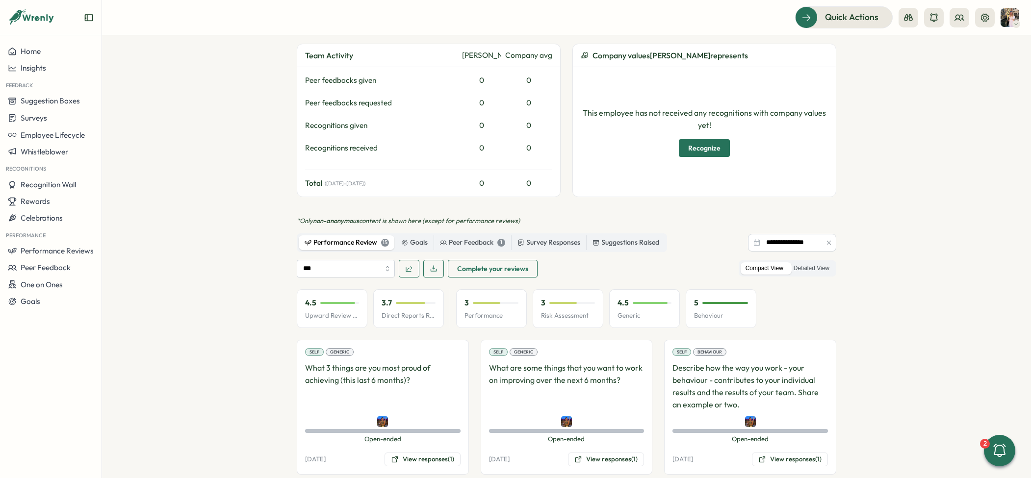
scroll to position [265, 0]
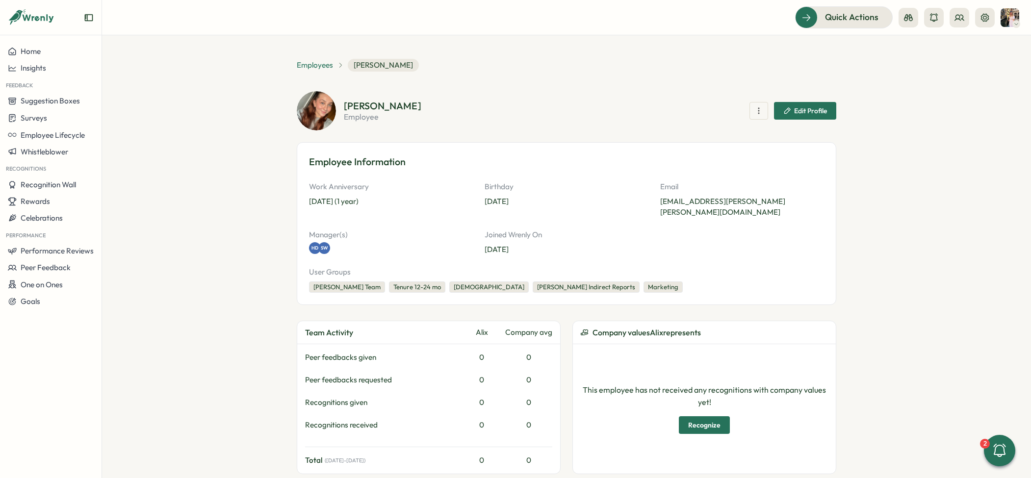
click at [304, 68] on span "Employees" at bounding box center [315, 65] width 36 height 11
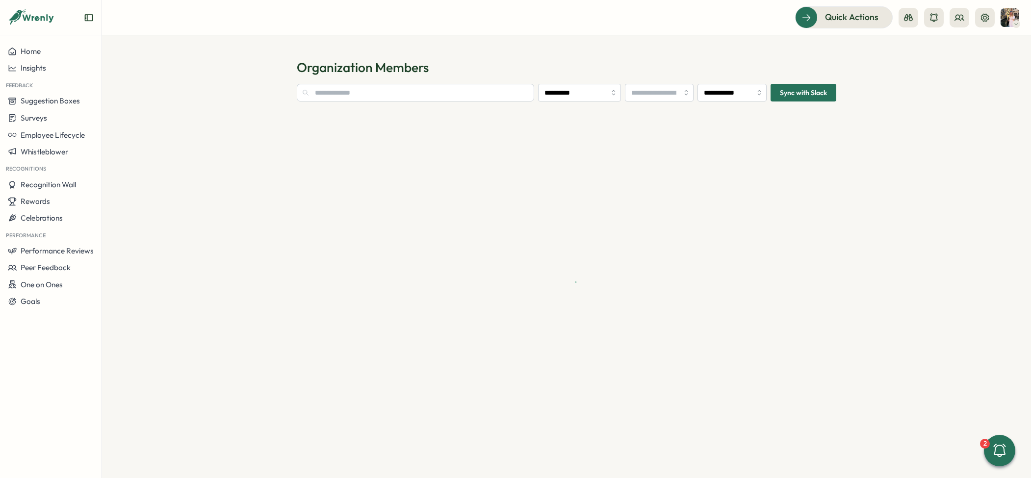
type input "**********"
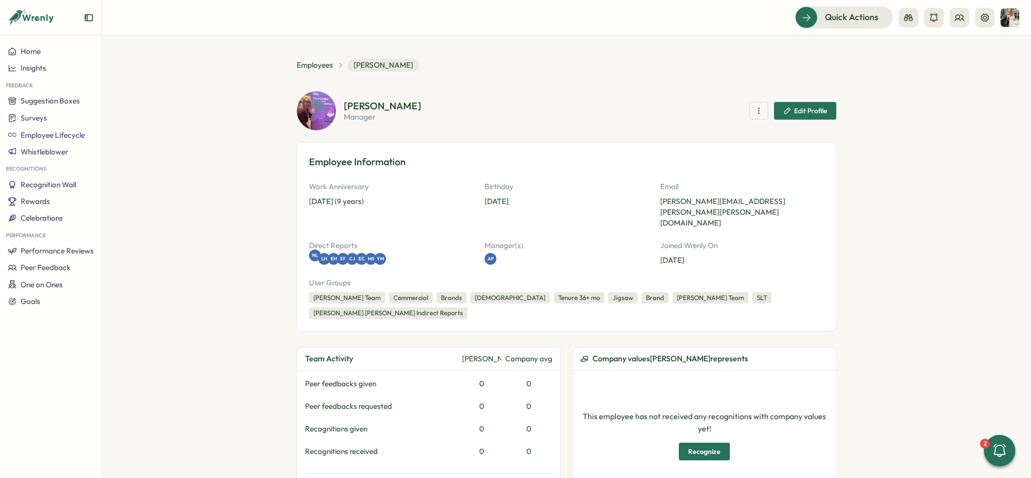
click at [312, 252] on span "NL" at bounding box center [315, 255] width 6 height 7
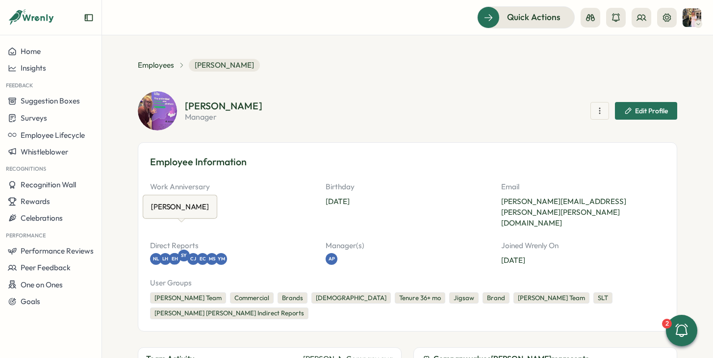
click at [182, 250] on div "SY" at bounding box center [184, 256] width 12 height 12
click at [173, 250] on div "EH" at bounding box center [175, 256] width 12 height 12
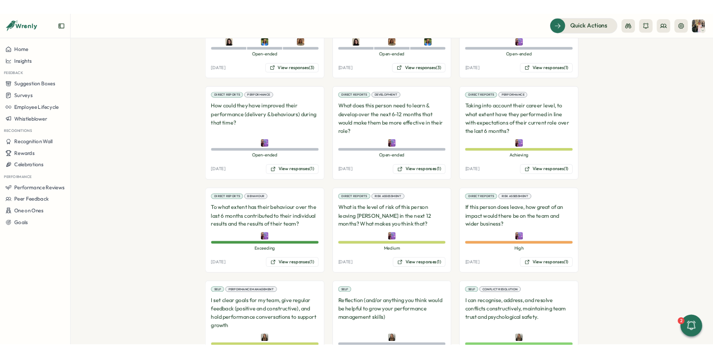
scroll to position [1030, 0]
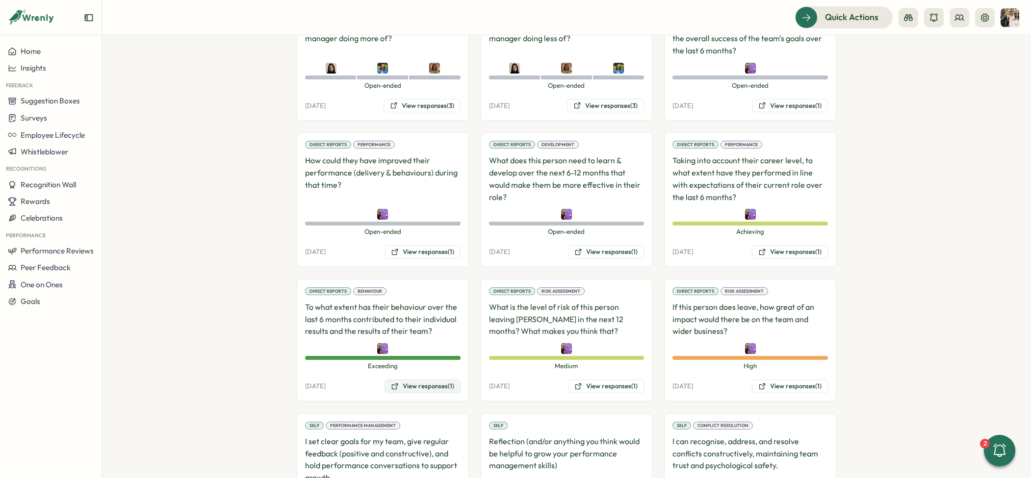
click at [419, 380] on button "View responses (1)" at bounding box center [423, 387] width 76 height 14
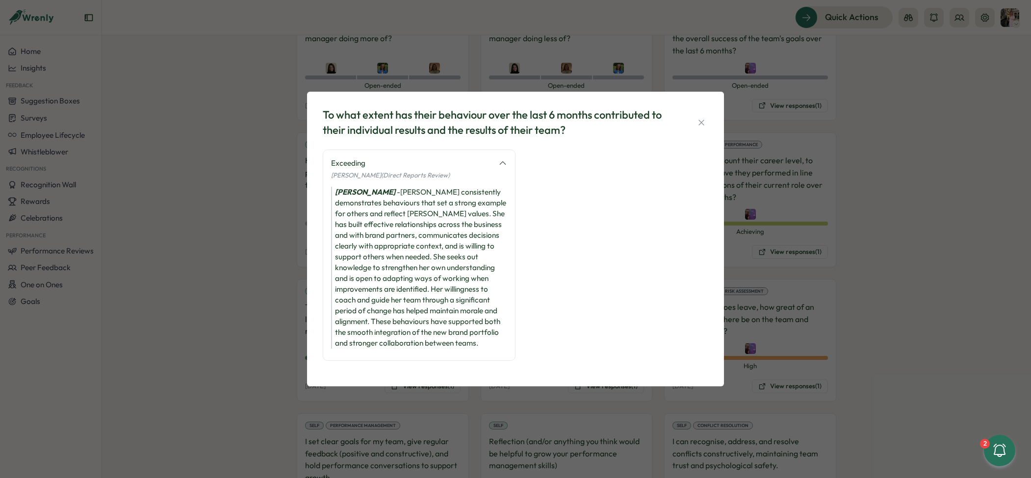
click at [832, 271] on div "To what extent has their behaviour over the last 6 months contributed to their …" at bounding box center [515, 239] width 1031 height 478
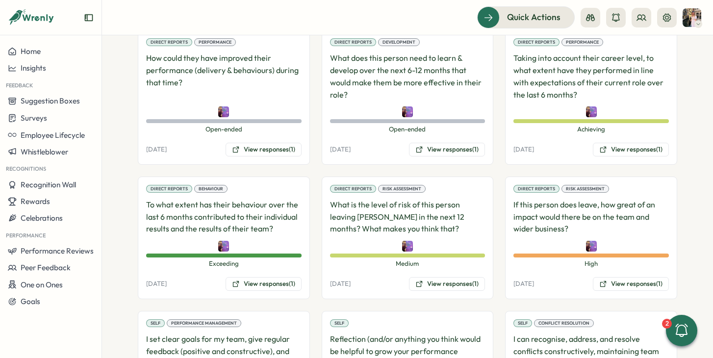
scroll to position [1144, 0]
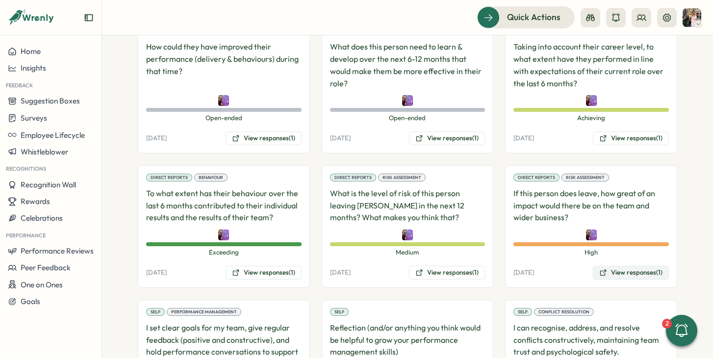
click at [613, 266] on button "View responses (1)" at bounding box center [631, 273] width 76 height 14
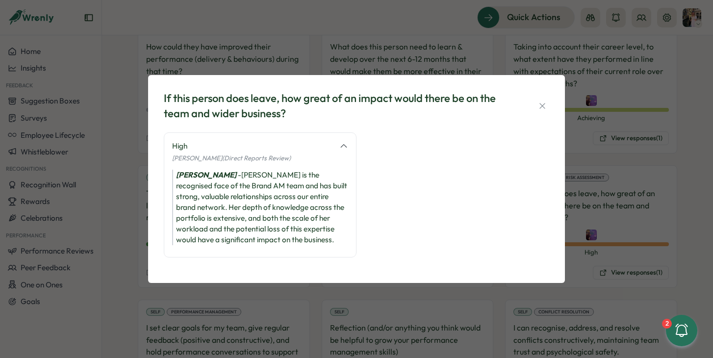
click at [614, 164] on div "If this person does leave, how great of an impact would there be on the team an…" at bounding box center [356, 179] width 713 height 358
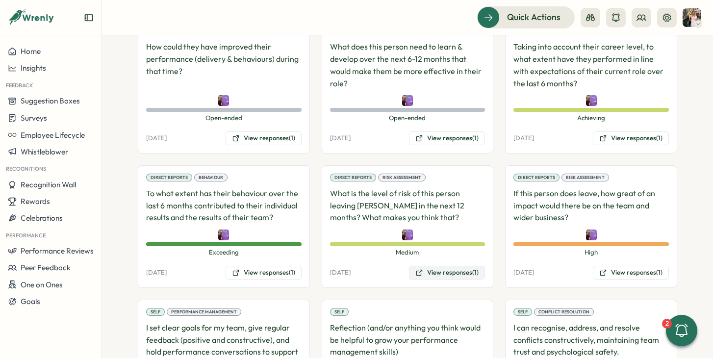
click at [444, 266] on button "View responses (1)" at bounding box center [447, 273] width 76 height 14
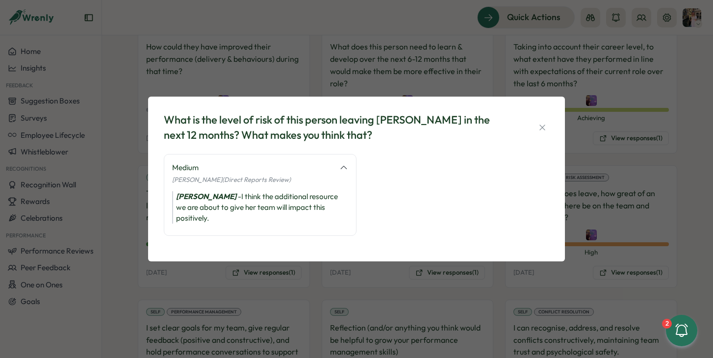
click at [607, 189] on div "What is the level of risk of this person leaving Tillo in the next 12 months? W…" at bounding box center [356, 179] width 713 height 358
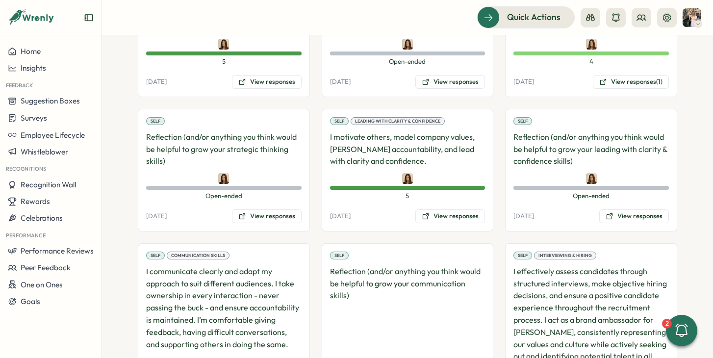
scroll to position [1291, 0]
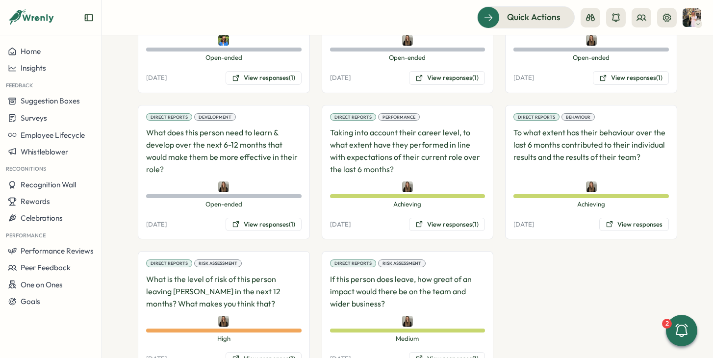
scroll to position [846, 0]
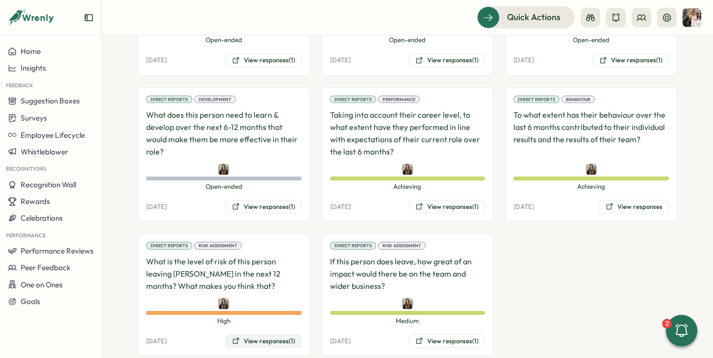
click at [233, 338] on icon at bounding box center [236, 341] width 6 height 6
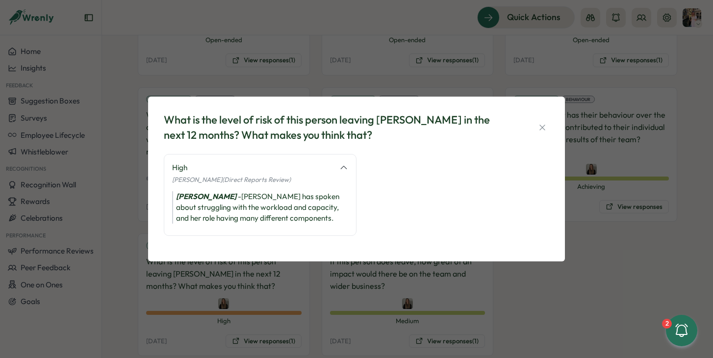
click at [621, 213] on div "What is the level of risk of this person leaving [PERSON_NAME] in the next 12 m…" at bounding box center [356, 179] width 713 height 358
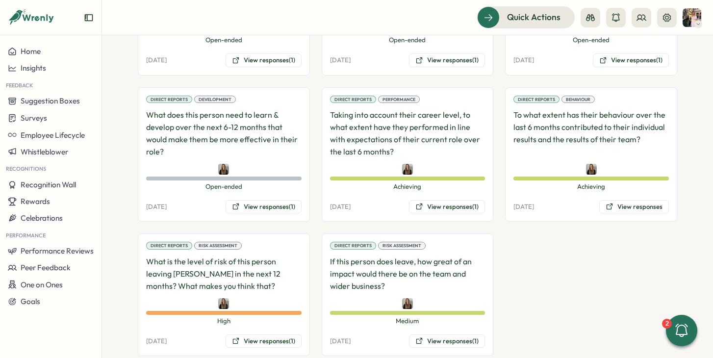
click at [430, 328] on div "Direct Reports Risk Assessment If this person does leave, how great of an impac…" at bounding box center [408, 295] width 172 height 123
click at [427, 335] on button "View responses (1)" at bounding box center [447, 342] width 76 height 14
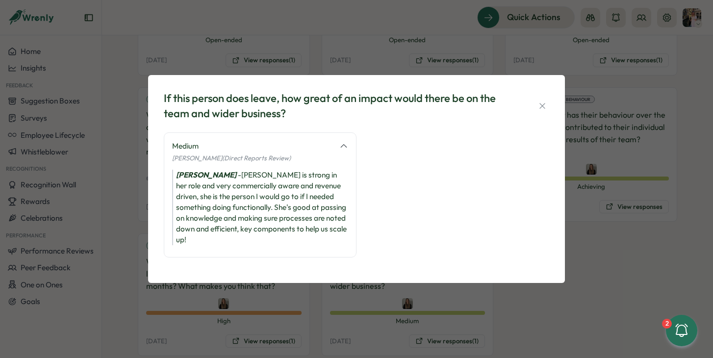
click at [582, 219] on div "If this person does leave, how great of an impact would there be on the team an…" at bounding box center [356, 179] width 713 height 358
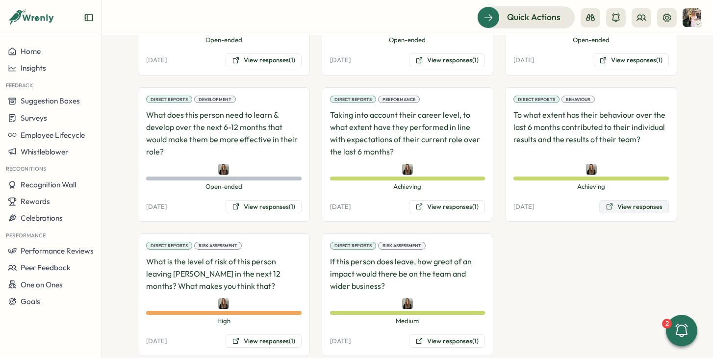
click at [619, 200] on button "View responses" at bounding box center [635, 207] width 70 height 14
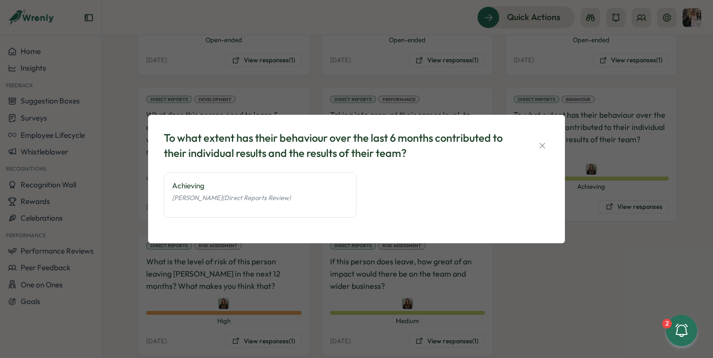
click at [595, 227] on div "To what extent has their behaviour over the last 6 months contributed to their …" at bounding box center [356, 179] width 713 height 358
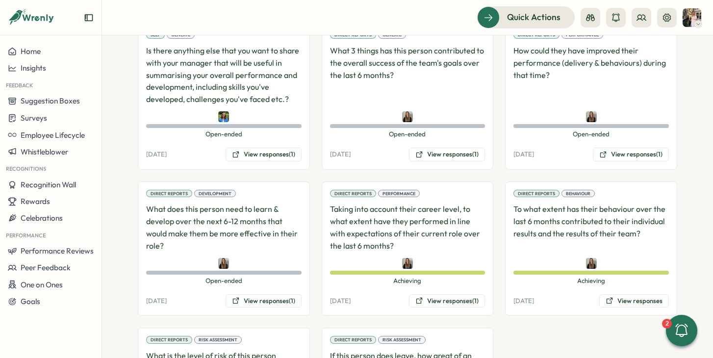
scroll to position [736, 0]
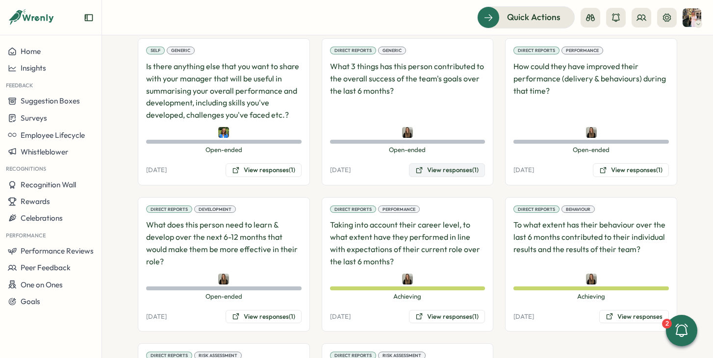
click at [453, 163] on button "View responses (1)" at bounding box center [447, 170] width 76 height 14
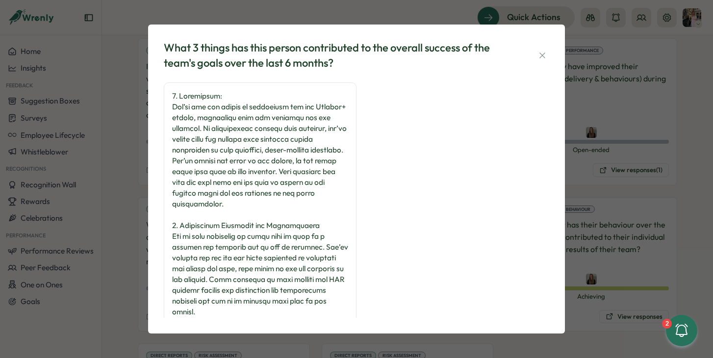
scroll to position [111, 0]
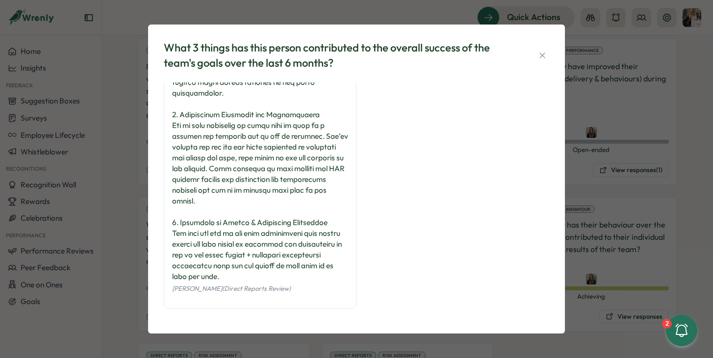
click at [611, 169] on div "What 3 things has this person contributed to the overall success of the team's …" at bounding box center [356, 179] width 713 height 358
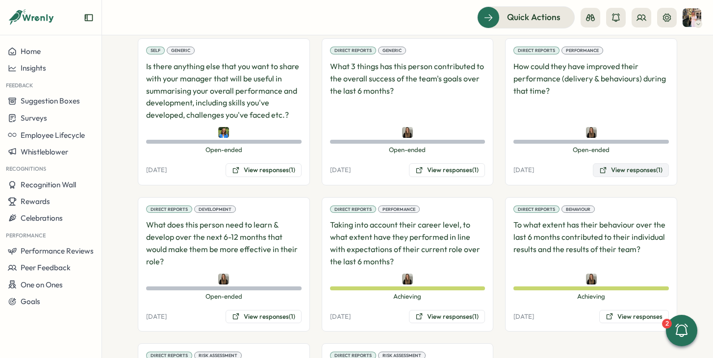
click at [621, 163] on button "View responses (1)" at bounding box center [631, 170] width 76 height 14
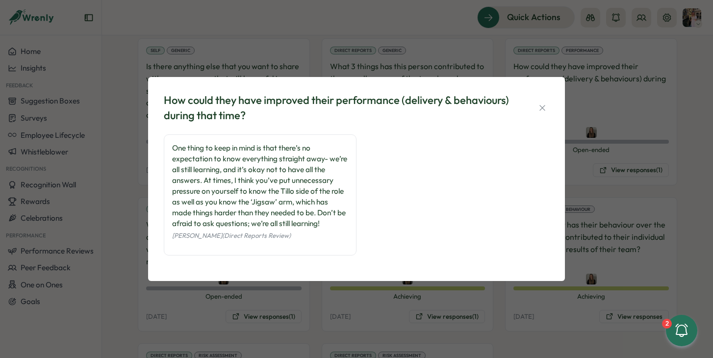
click at [632, 176] on div "How could they have improved their performance (delivery & behaviours) during t…" at bounding box center [356, 179] width 713 height 358
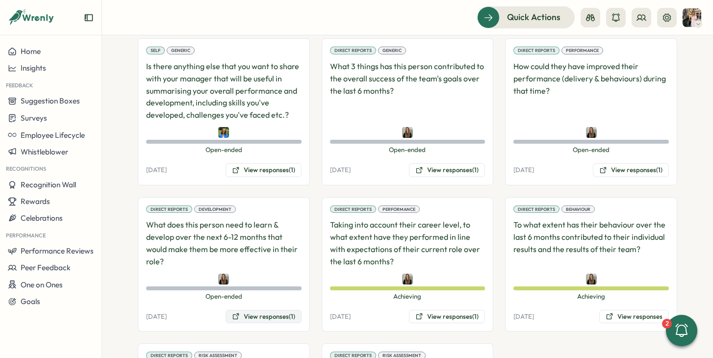
click at [251, 310] on button "View responses (1)" at bounding box center [264, 317] width 76 height 14
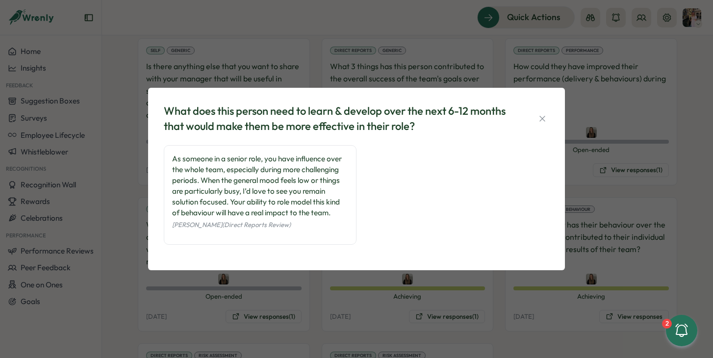
click at [300, 299] on div "What does this person need to learn & develop over the next 6-12 months that wo…" at bounding box center [356, 179] width 713 height 358
